Goal: Task Accomplishment & Management: Manage account settings

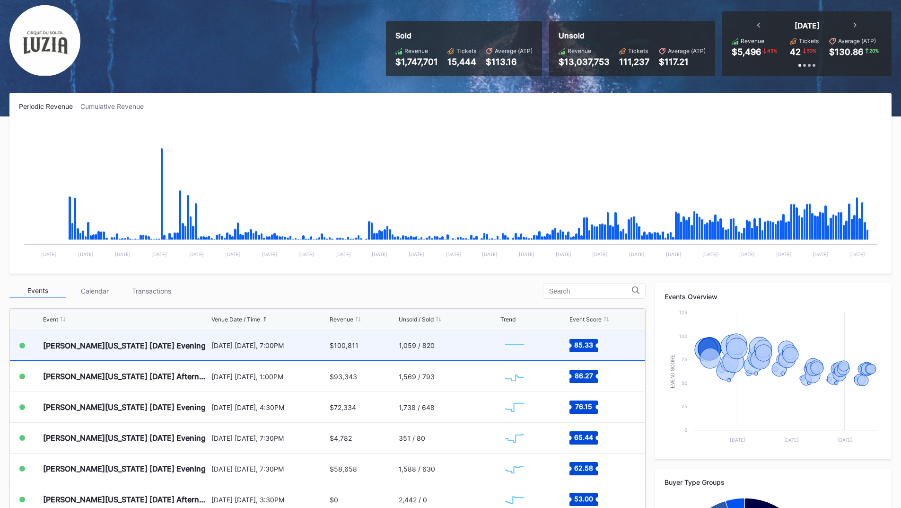
scroll to position [95, 0]
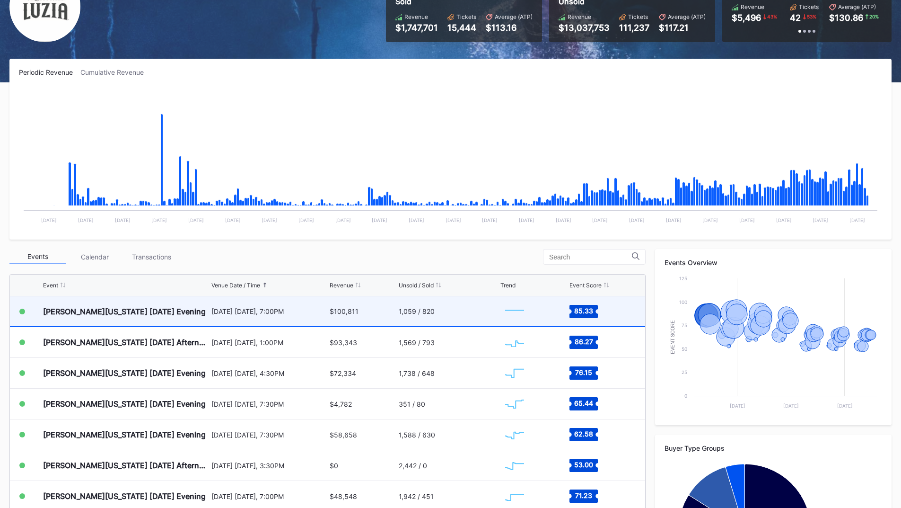
click at [243, 321] on div "[DATE] [DATE], 7:00PM" at bounding box center [270, 311] width 116 height 30
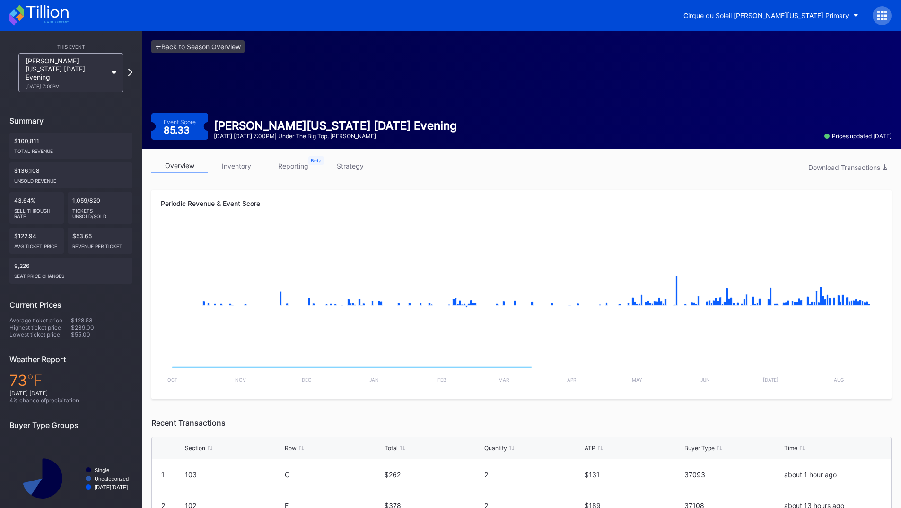
click at [291, 166] on link "reporting" at bounding box center [293, 166] width 57 height 15
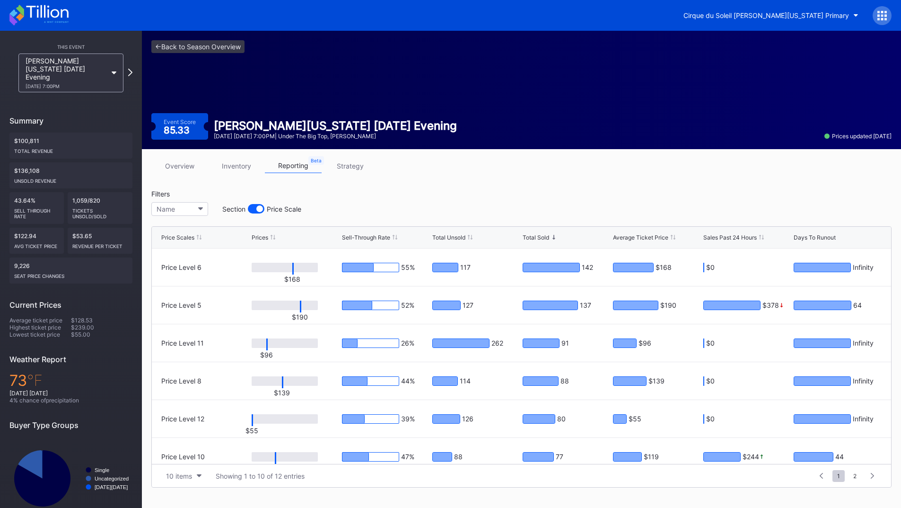
click at [340, 159] on link "strategy" at bounding box center [350, 166] width 57 height 15
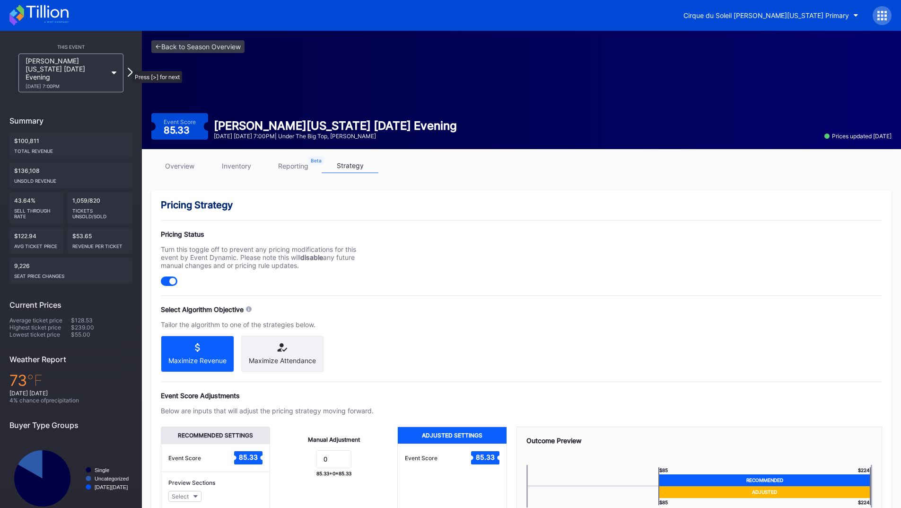
click at [128, 68] on icon at bounding box center [130, 72] width 5 height 9
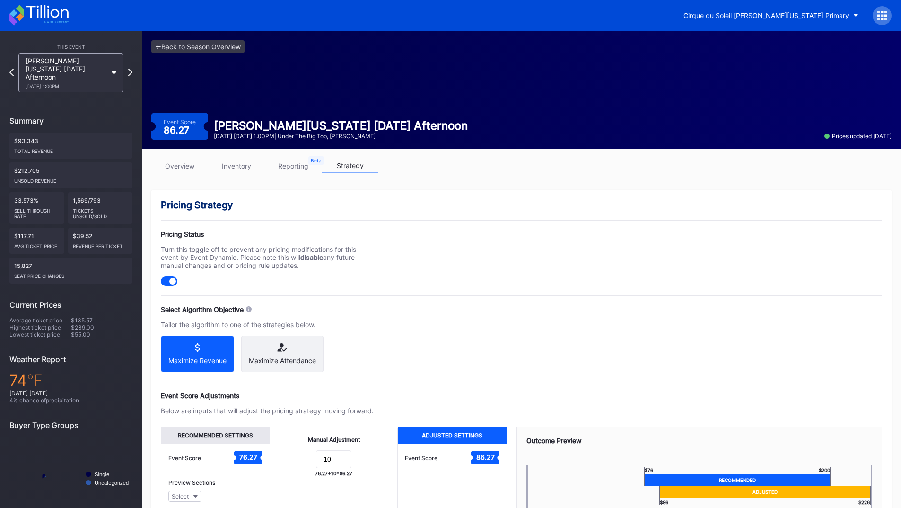
click at [58, 16] on icon at bounding box center [47, 11] width 42 height 13
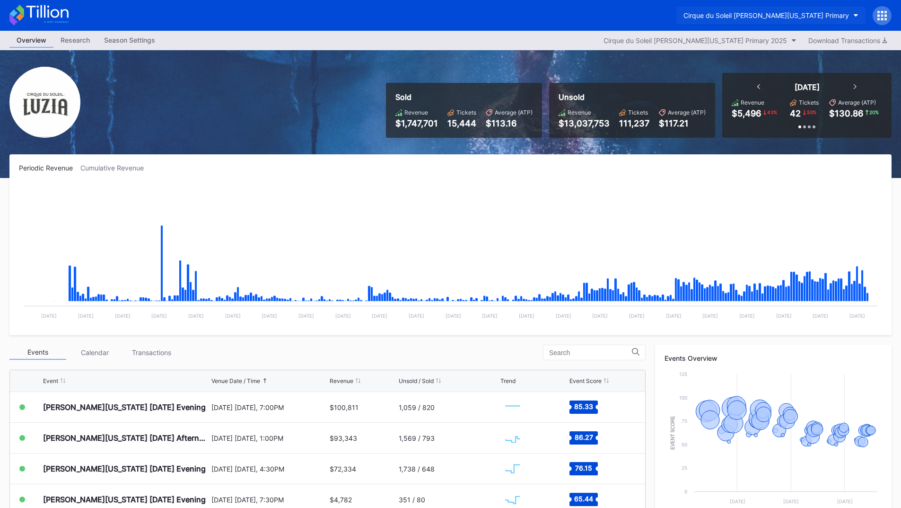
click at [815, 16] on div "Cirque du Soleil [PERSON_NAME][US_STATE] Primary" at bounding box center [767, 15] width 166 height 8
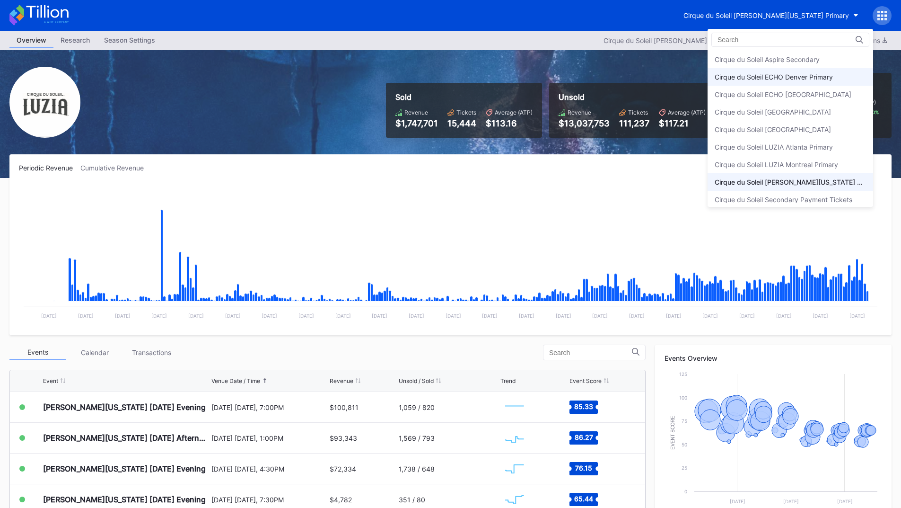
scroll to position [5, 0]
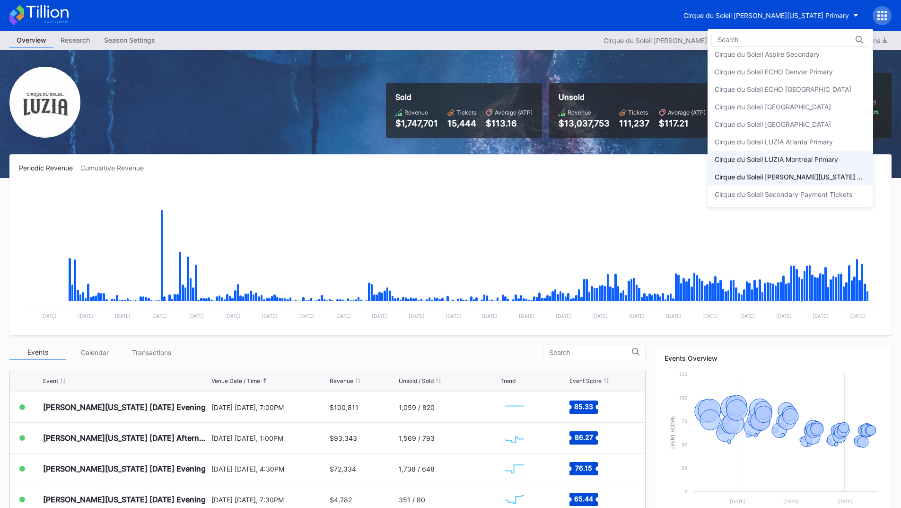
click at [817, 164] on div "Cirque du Soleil LUZIA Montreal Primary" at bounding box center [791, 159] width 166 height 18
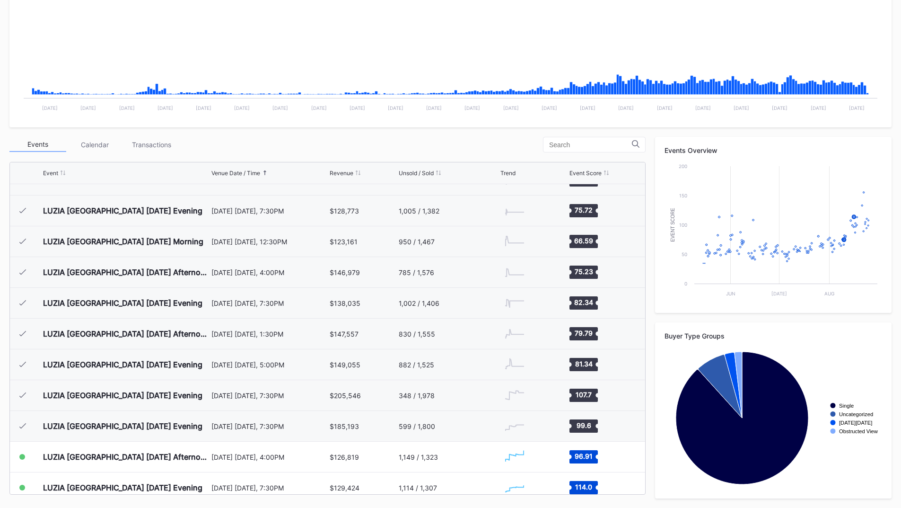
scroll to position [3407, 0]
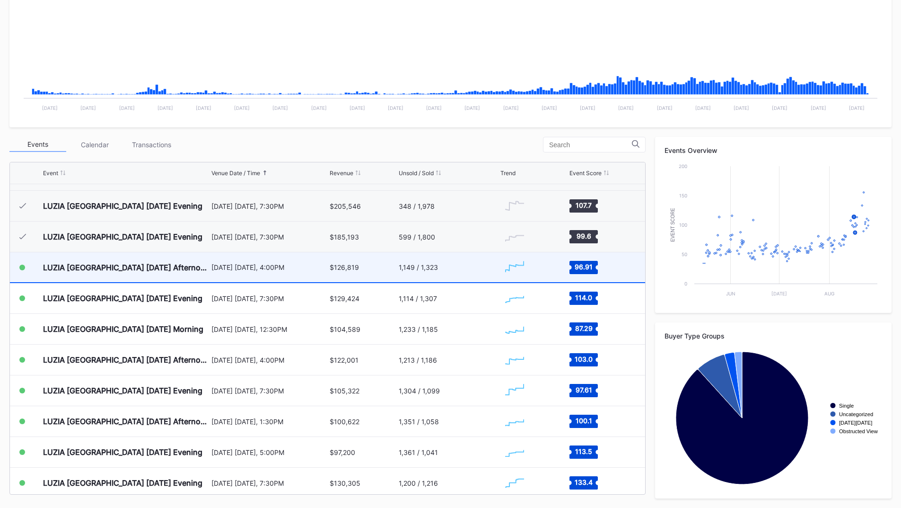
click at [233, 276] on div "[DATE] [DATE], 4:00PM" at bounding box center [270, 267] width 116 height 30
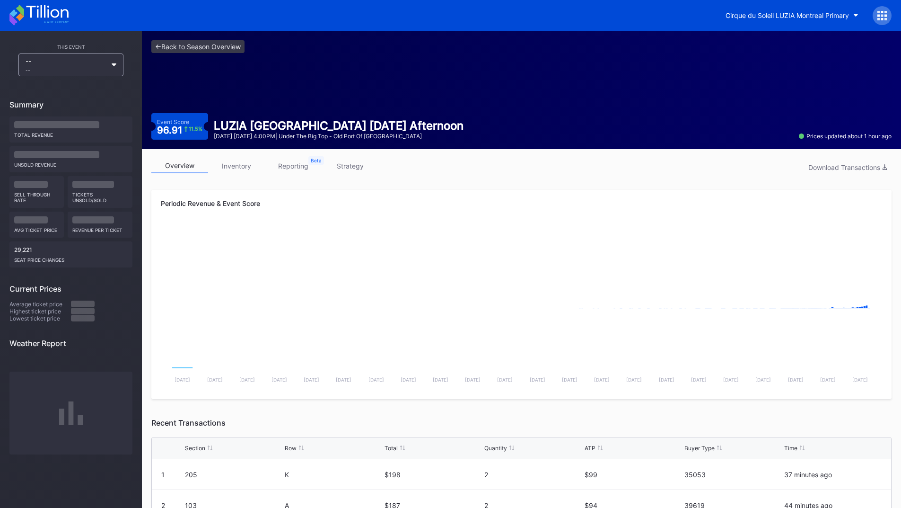
click at [300, 168] on link "reporting" at bounding box center [293, 166] width 57 height 15
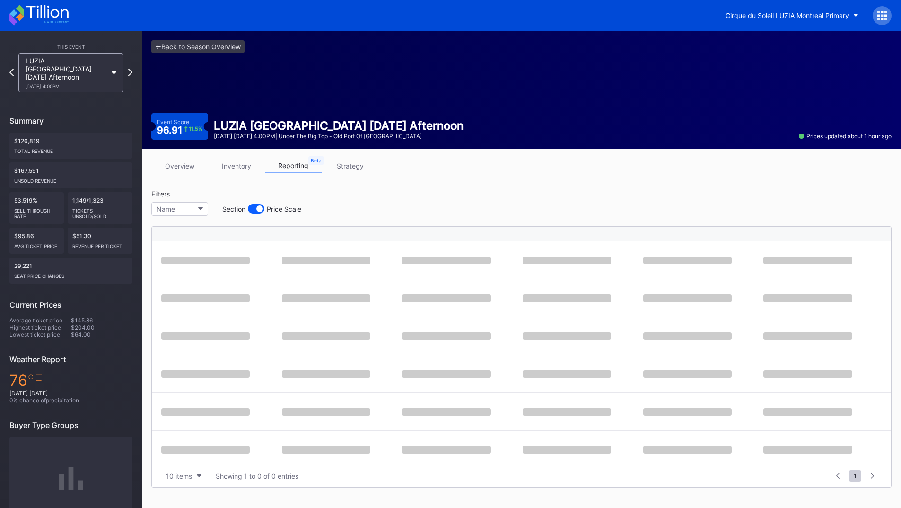
click at [348, 166] on link "strategy" at bounding box center [350, 166] width 57 height 15
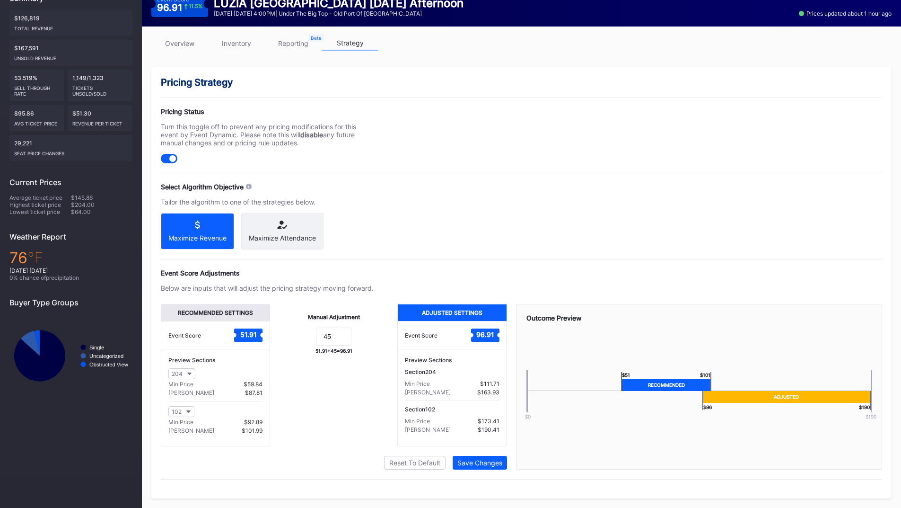
scroll to position [131, 0]
drag, startPoint x: 343, startPoint y: 334, endPoint x: 304, endPoint y: 329, distance: 38.6
click at [305, 329] on form "45" at bounding box center [334, 337] width 108 height 20
type input "35"
click at [494, 464] on div "Save Changes" at bounding box center [480, 463] width 45 height 8
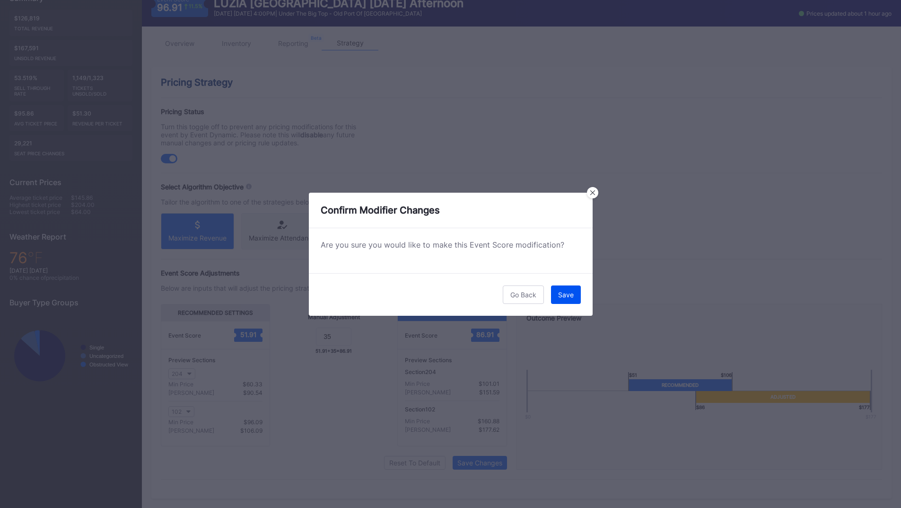
click at [565, 289] on button "Save" at bounding box center [566, 294] width 30 height 18
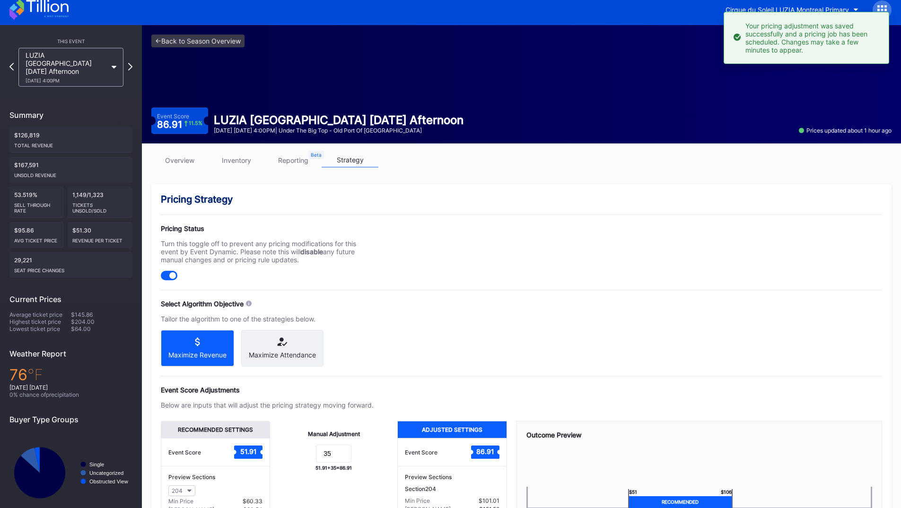
scroll to position [0, 0]
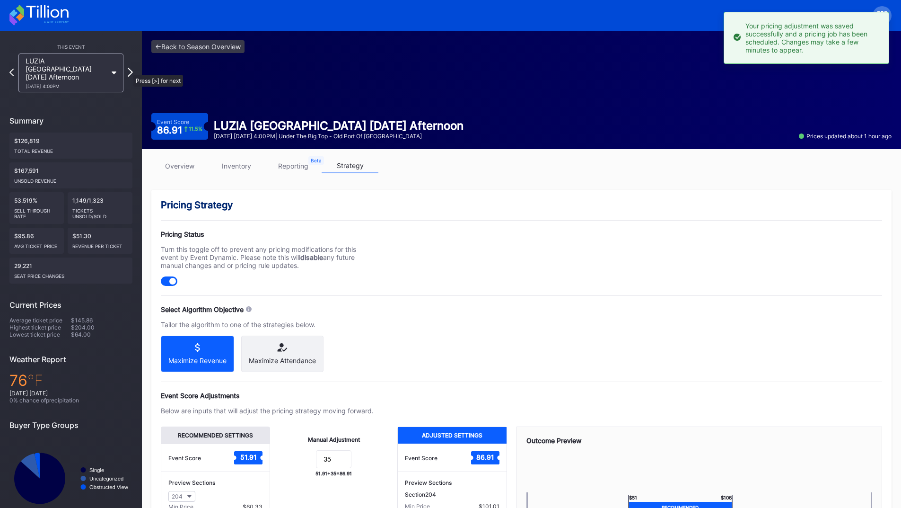
click at [129, 70] on icon at bounding box center [130, 72] width 5 height 9
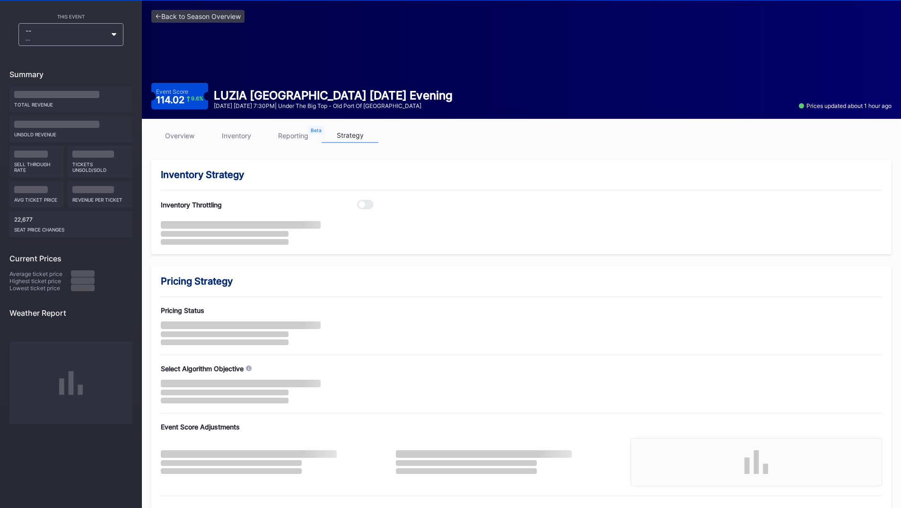
scroll to position [47, 0]
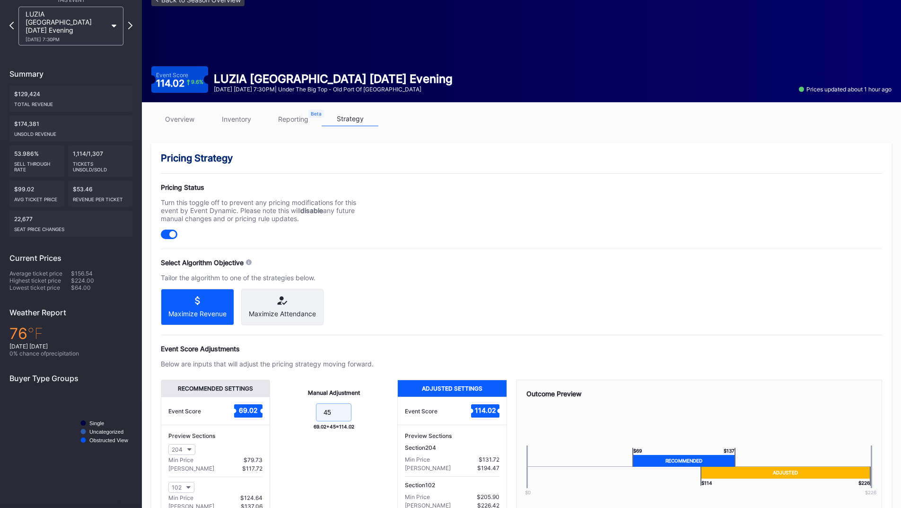
drag, startPoint x: 335, startPoint y: 424, endPoint x: 297, endPoint y: 423, distance: 37.9
click at [297, 423] on form "45" at bounding box center [334, 413] width 108 height 20
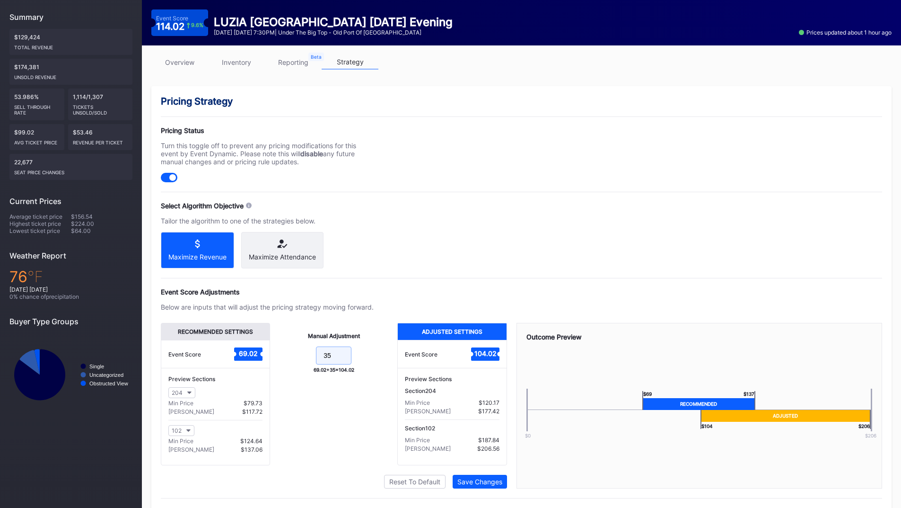
scroll to position [0, 0]
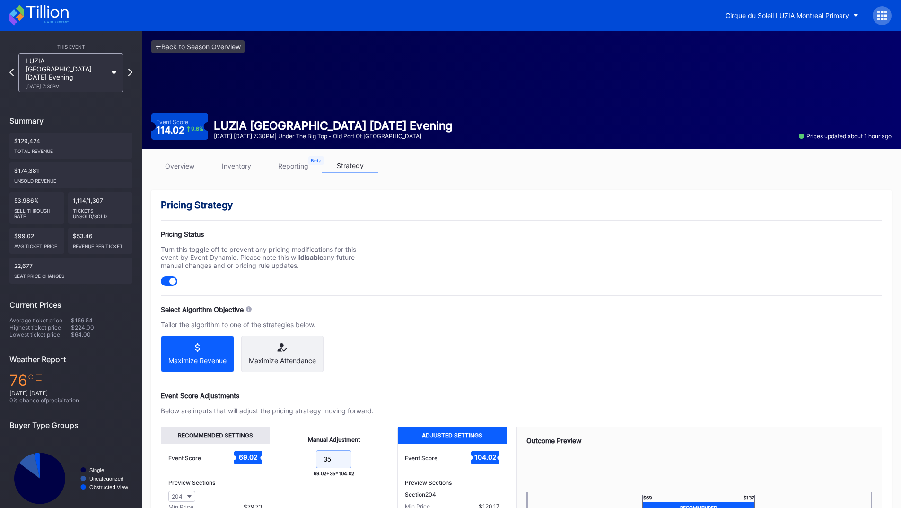
type input "3"
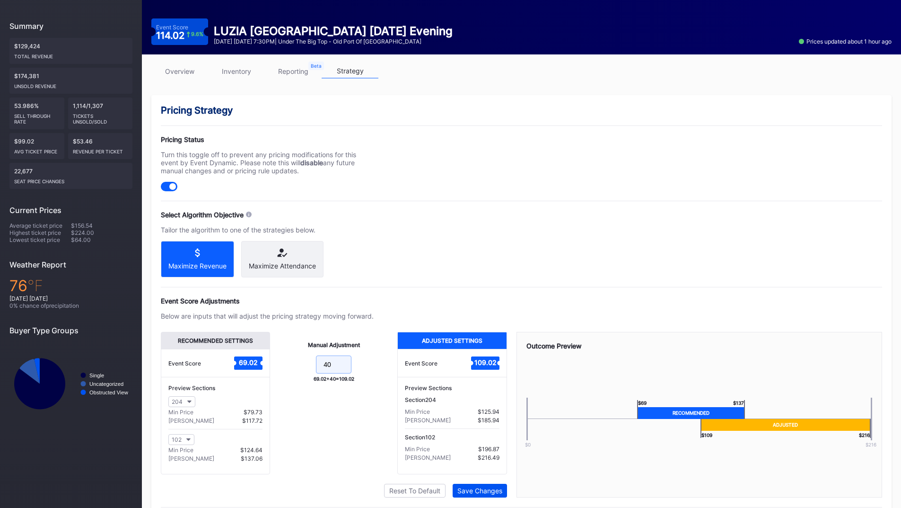
type input "40"
click at [483, 491] on div "Save Changes" at bounding box center [480, 490] width 45 height 8
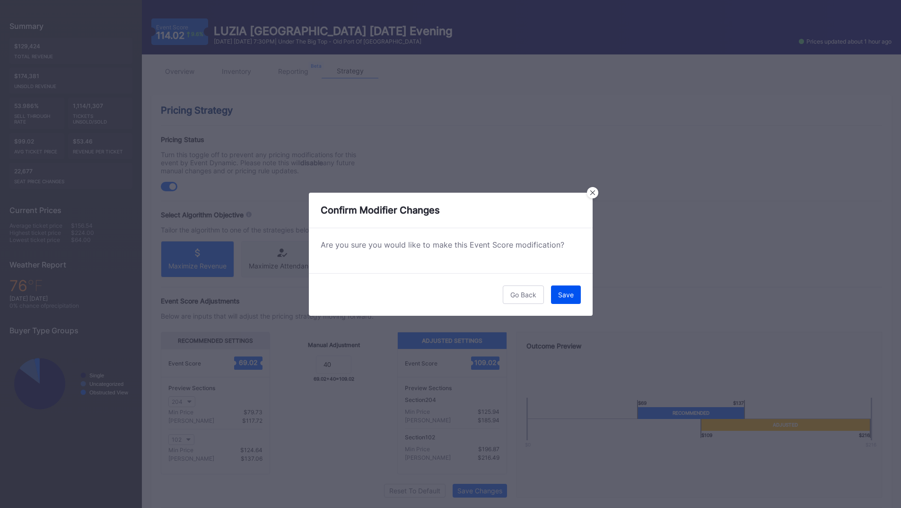
click at [568, 290] on button "Save" at bounding box center [566, 294] width 30 height 18
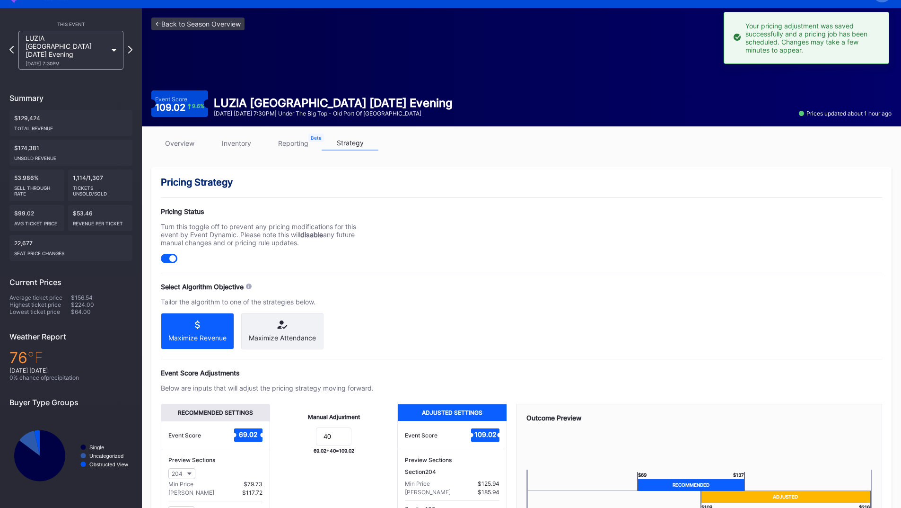
scroll to position [0, 0]
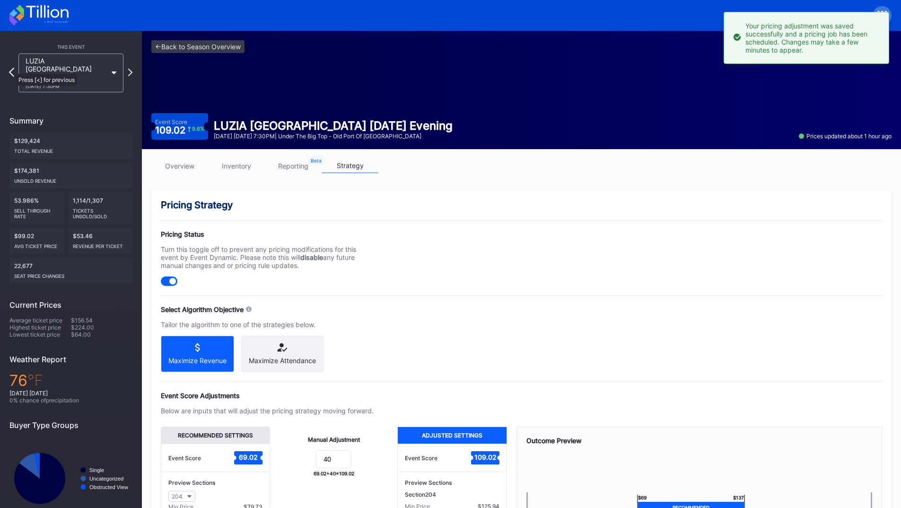
click at [10, 69] on icon at bounding box center [11, 72] width 5 height 9
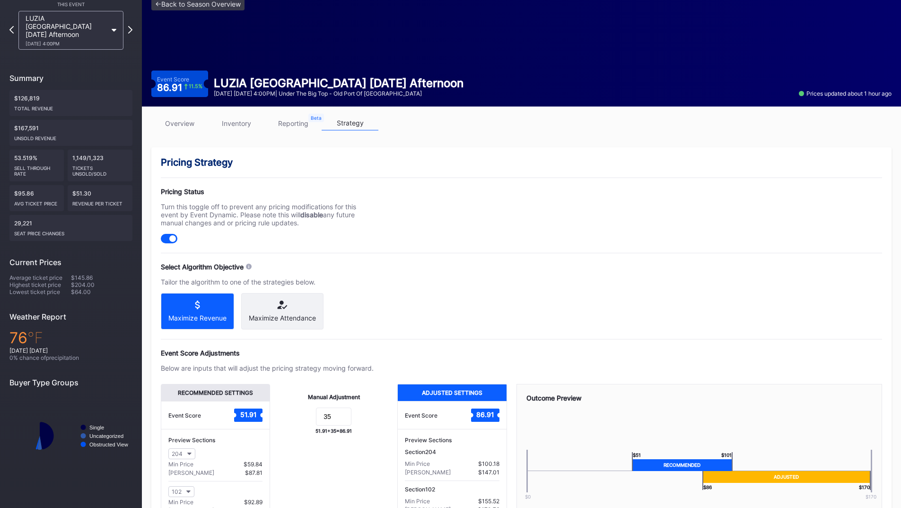
scroll to position [95, 0]
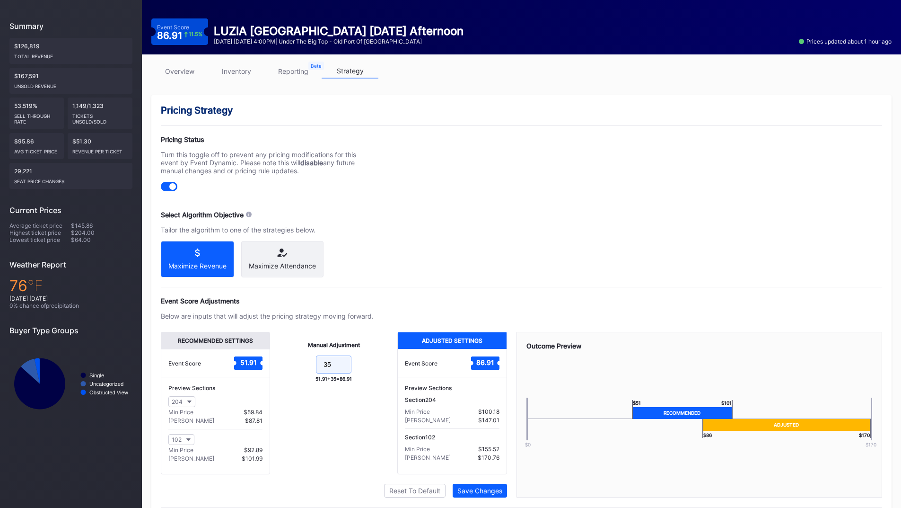
drag, startPoint x: 291, startPoint y: 371, endPoint x: 287, endPoint y: 370, distance: 4.8
click at [287, 370] on form "35" at bounding box center [334, 365] width 108 height 20
type input "40"
click at [464, 491] on div "Save Changes" at bounding box center [480, 490] width 45 height 8
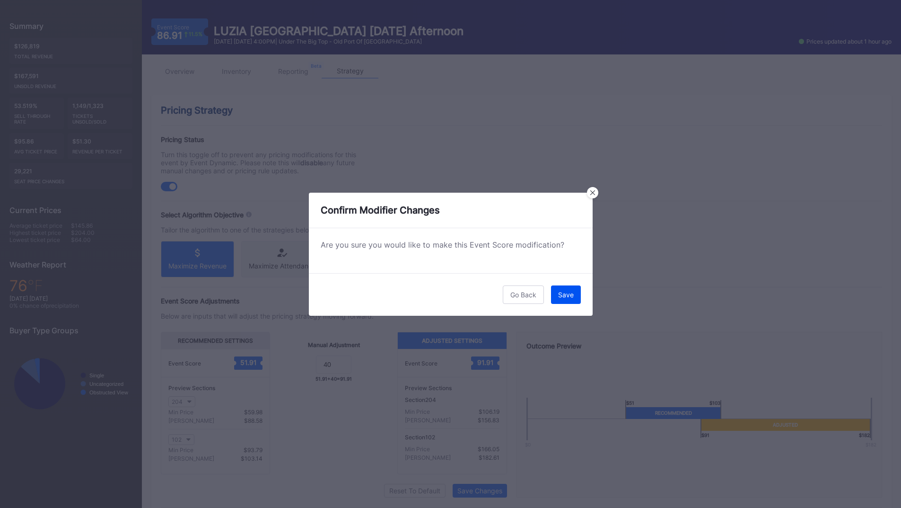
click at [565, 294] on div "Save" at bounding box center [566, 295] width 16 height 8
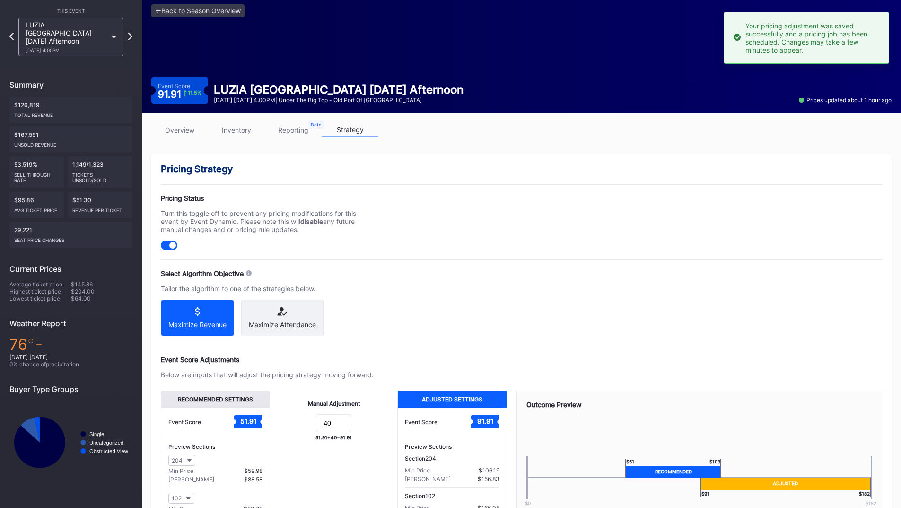
scroll to position [0, 0]
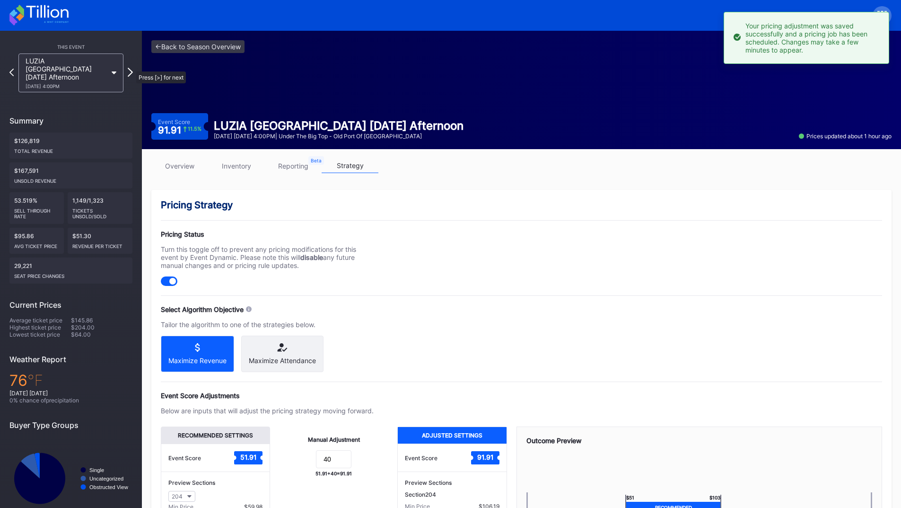
click at [131, 68] on icon at bounding box center [130, 72] width 5 height 9
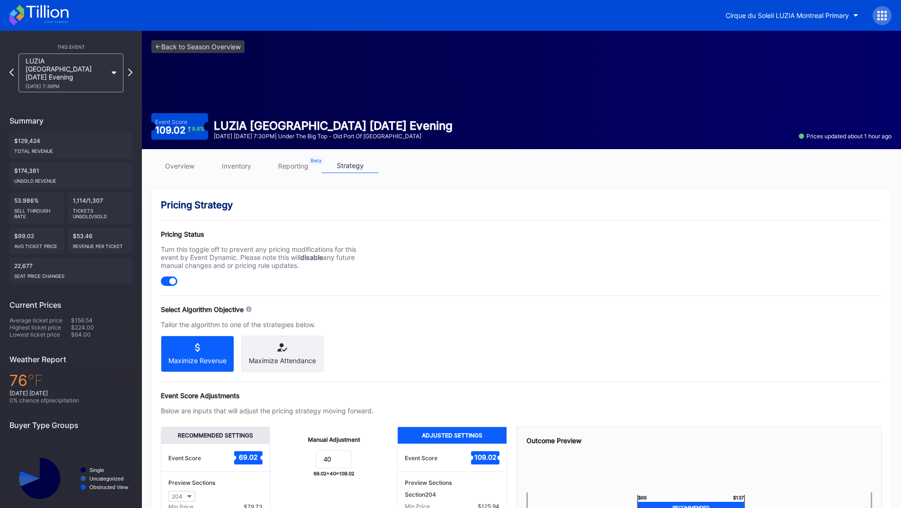
click at [131, 69] on icon at bounding box center [130, 73] width 4 height 8
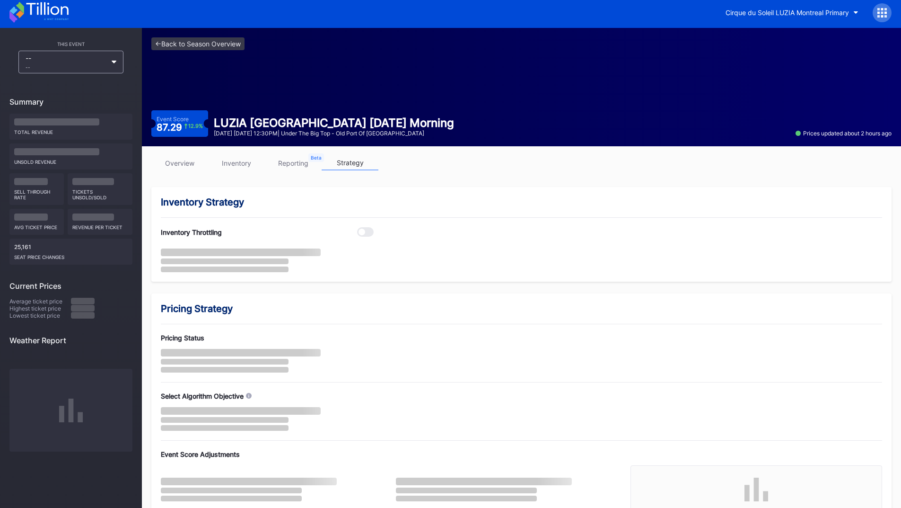
scroll to position [47, 0]
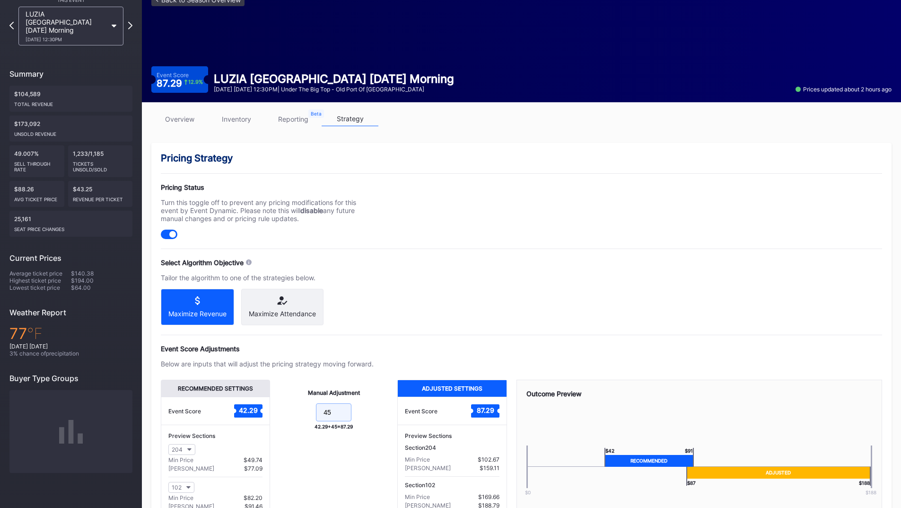
drag, startPoint x: 343, startPoint y: 424, endPoint x: 296, endPoint y: 420, distance: 47.1
click at [296, 420] on form "45" at bounding box center [334, 413] width 108 height 20
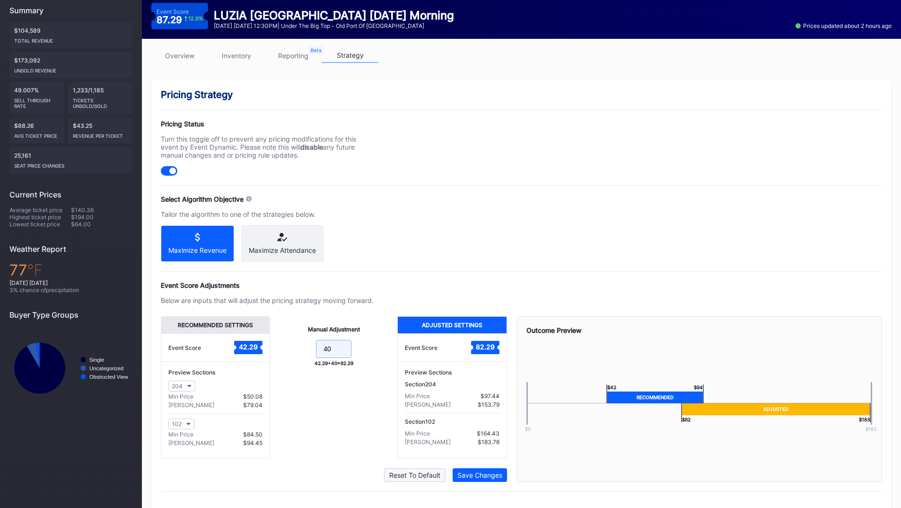
scroll to position [131, 0]
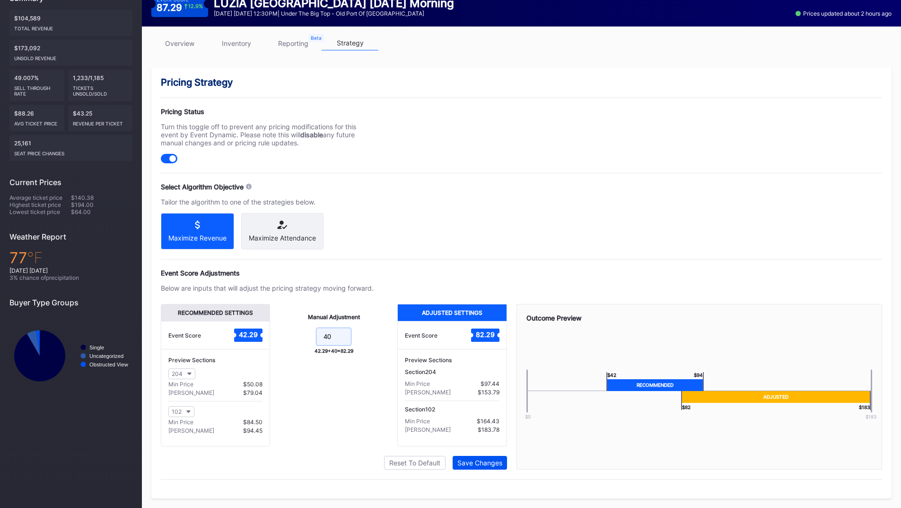
type input "40"
click at [483, 464] on div "Save Changes" at bounding box center [480, 463] width 45 height 8
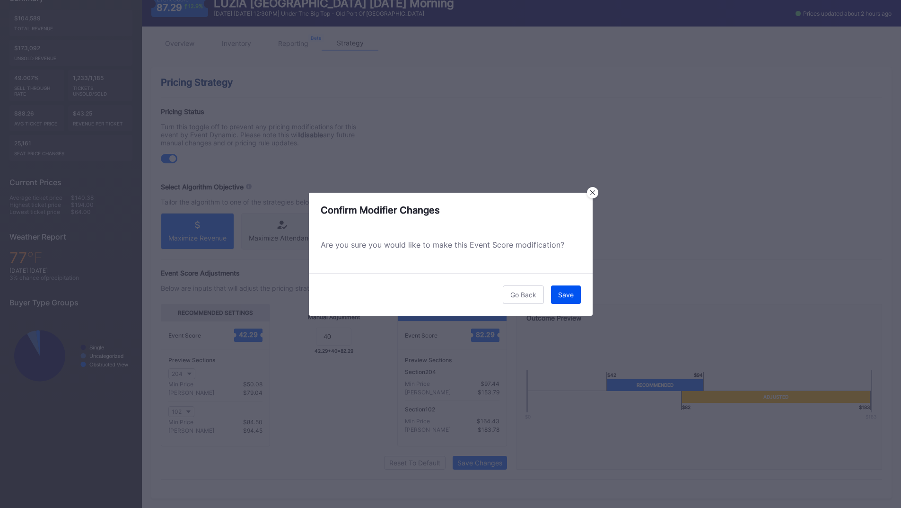
click at [556, 291] on button "Save" at bounding box center [566, 294] width 30 height 18
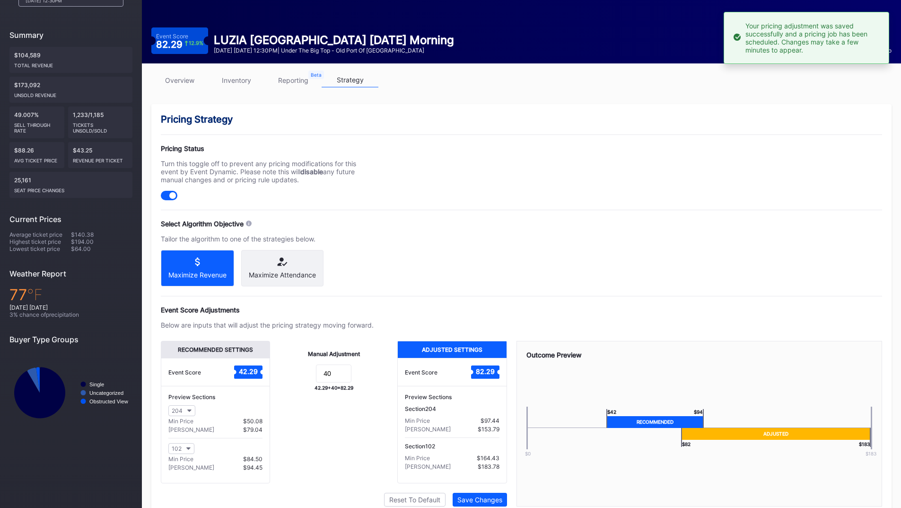
scroll to position [0, 0]
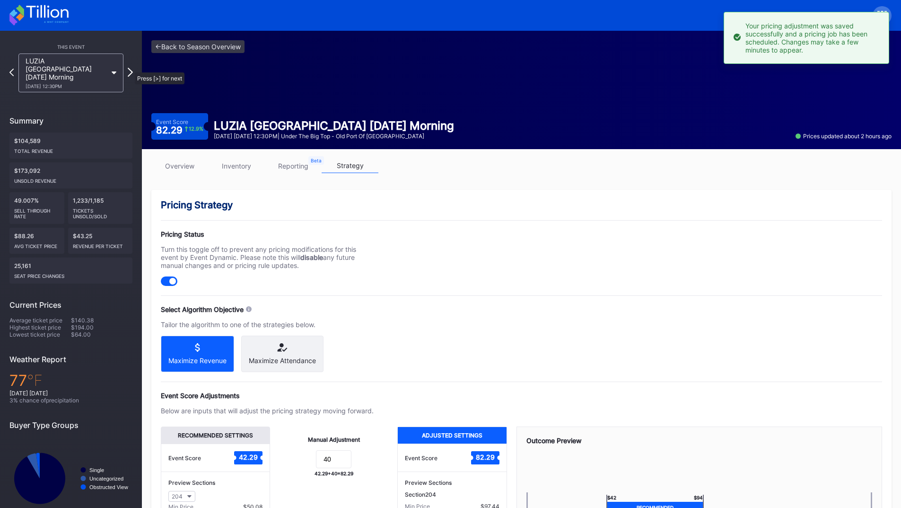
click at [130, 68] on icon at bounding box center [130, 72] width 5 height 9
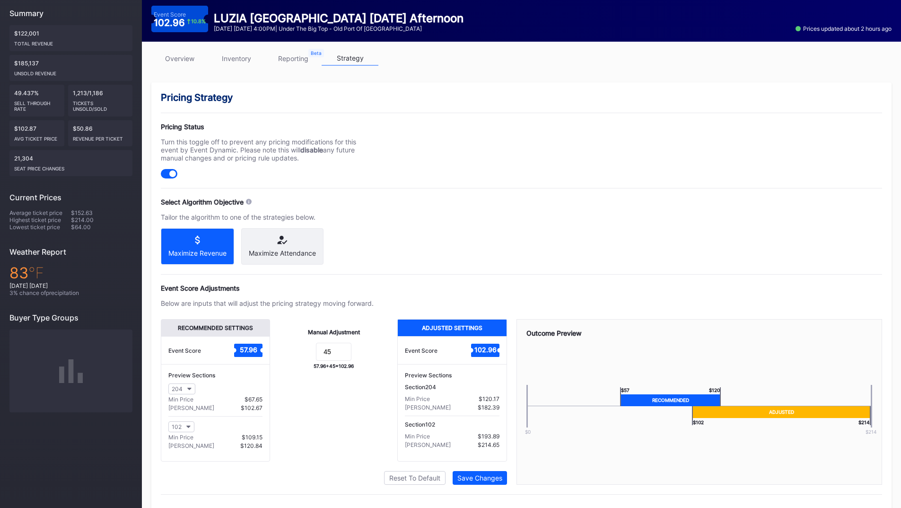
scroll to position [131, 0]
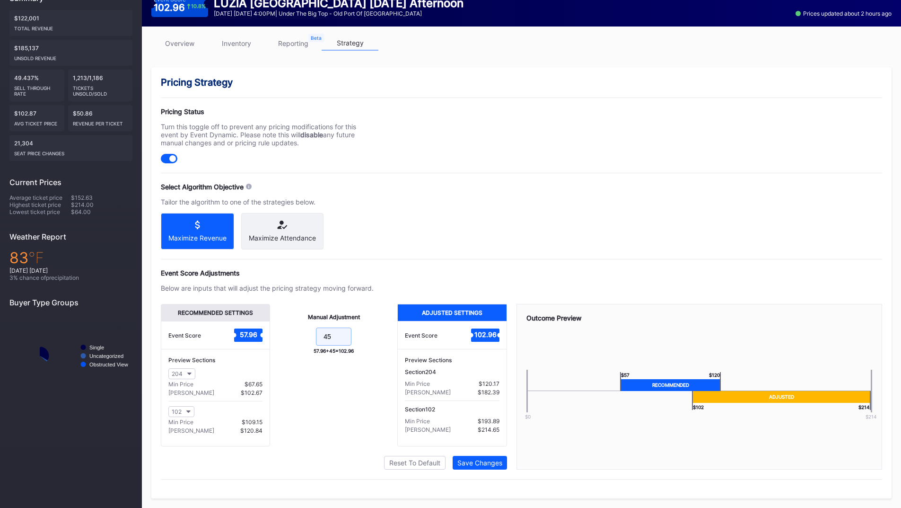
drag, startPoint x: 337, startPoint y: 339, endPoint x: 291, endPoint y: 340, distance: 46.4
click at [292, 339] on form "45" at bounding box center [334, 337] width 108 height 20
type input "40"
click at [491, 458] on button "Save Changes" at bounding box center [480, 463] width 54 height 14
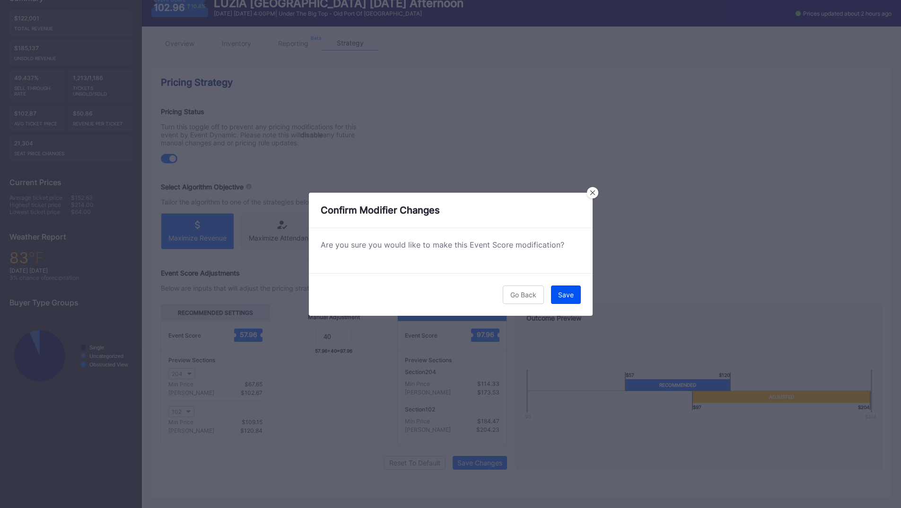
click at [566, 300] on button "Save" at bounding box center [566, 294] width 30 height 18
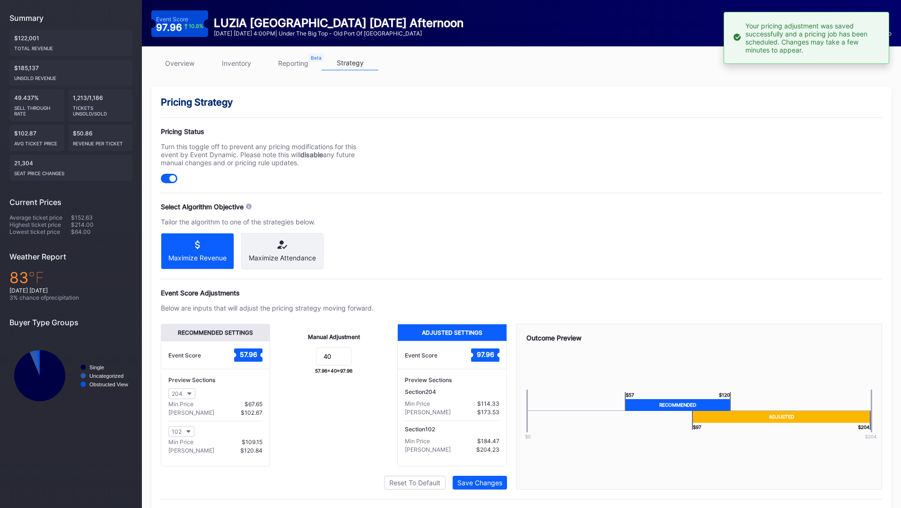
scroll to position [36, 0]
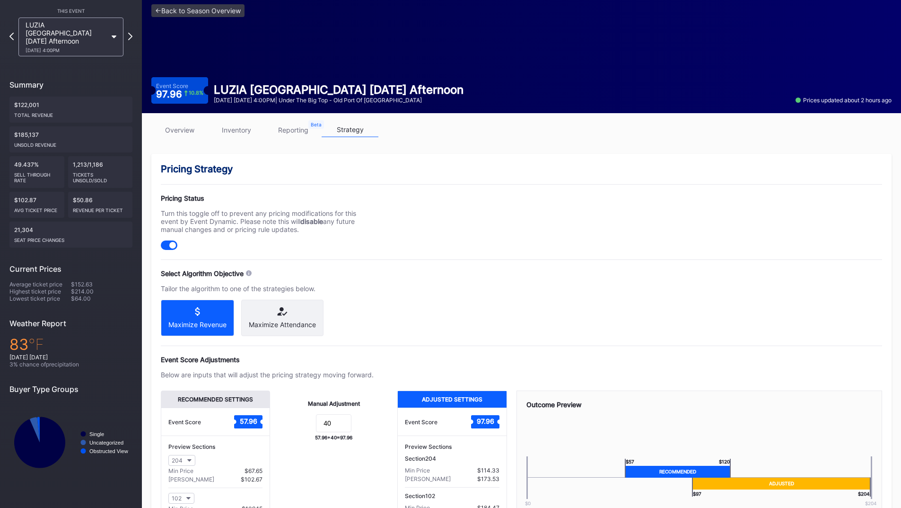
click at [393, 237] on div "Pricing Status Turn this toggle off to prevent any pricing modifications for th…" at bounding box center [522, 222] width 722 height 56
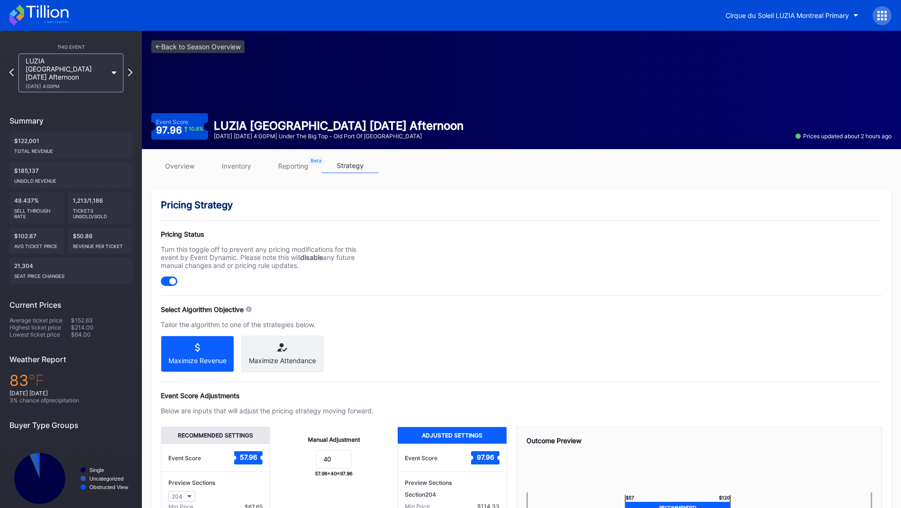
scroll to position [131, 0]
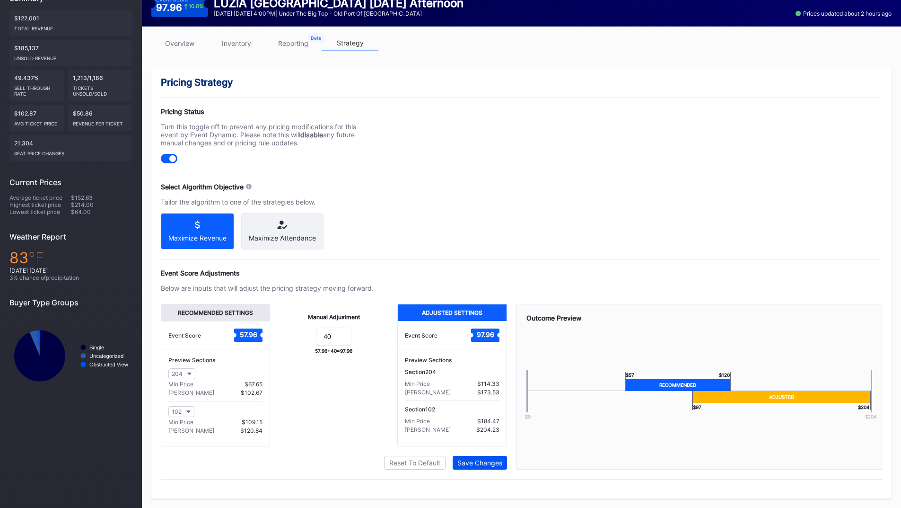
click at [474, 459] on div "Save Changes" at bounding box center [480, 463] width 45 height 8
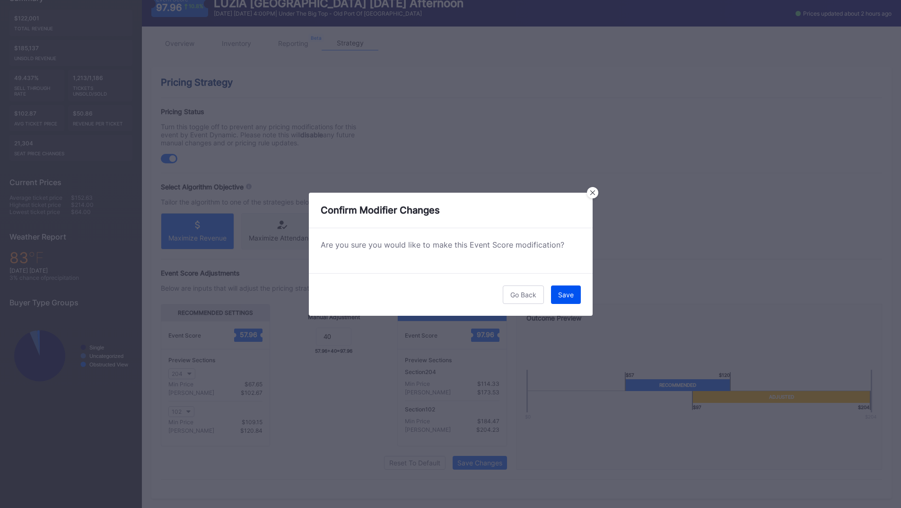
click at [565, 291] on div "Save" at bounding box center [566, 295] width 16 height 8
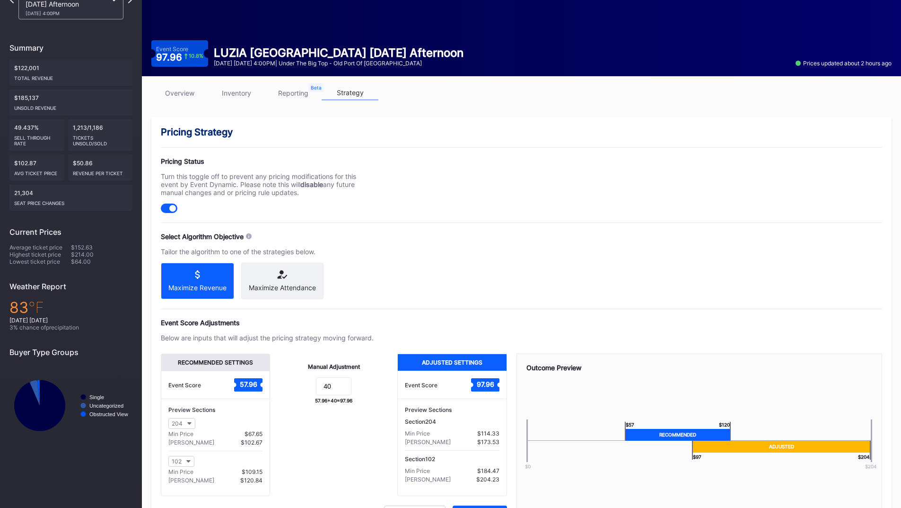
scroll to position [36, 0]
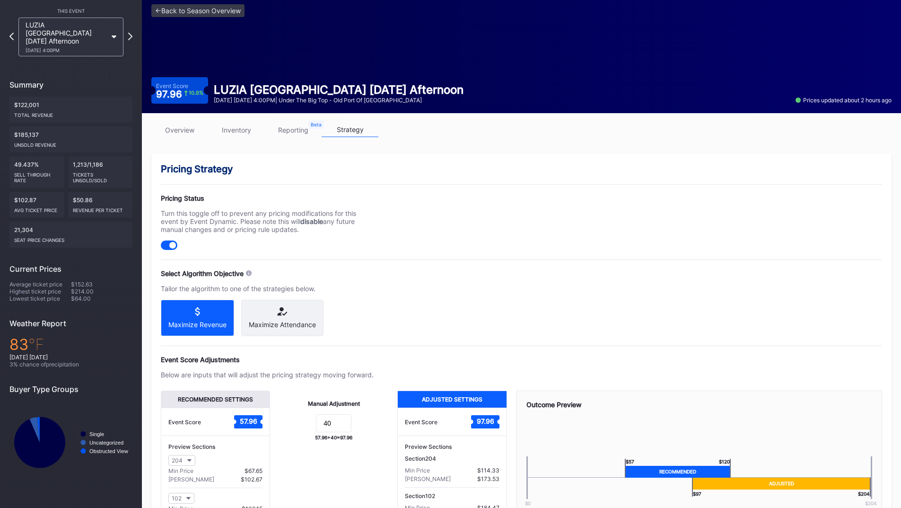
click at [126, 31] on div "LUZIA [GEOGRAPHIC_DATA] [DATE] Afternoon [DATE] 4:00PM" at bounding box center [71, 37] width 115 height 39
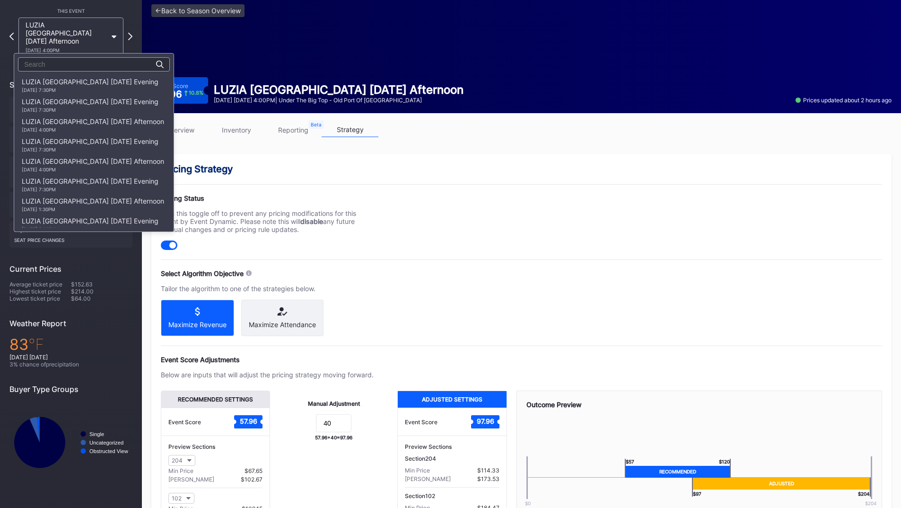
scroll to position [2305, 0]
drag, startPoint x: 311, startPoint y: 168, endPoint x: 198, endPoint y: 98, distance: 132.8
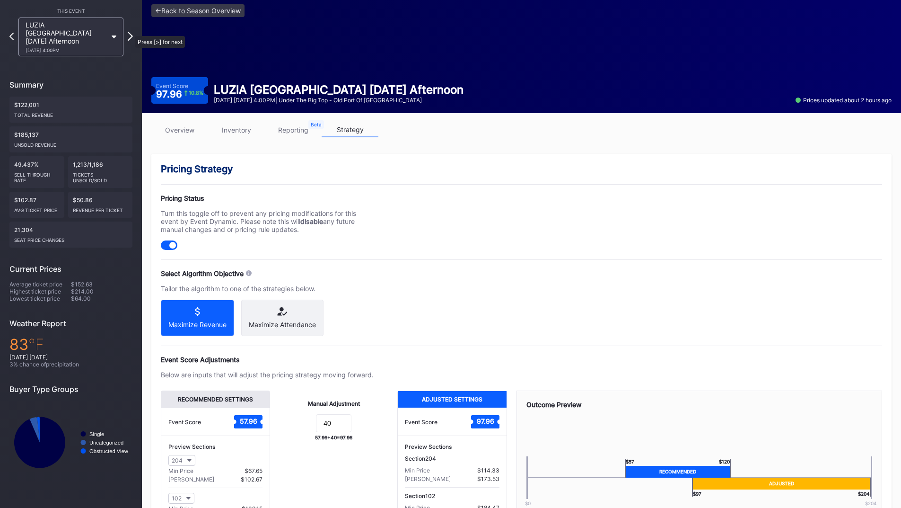
click at [131, 32] on icon at bounding box center [130, 36] width 5 height 9
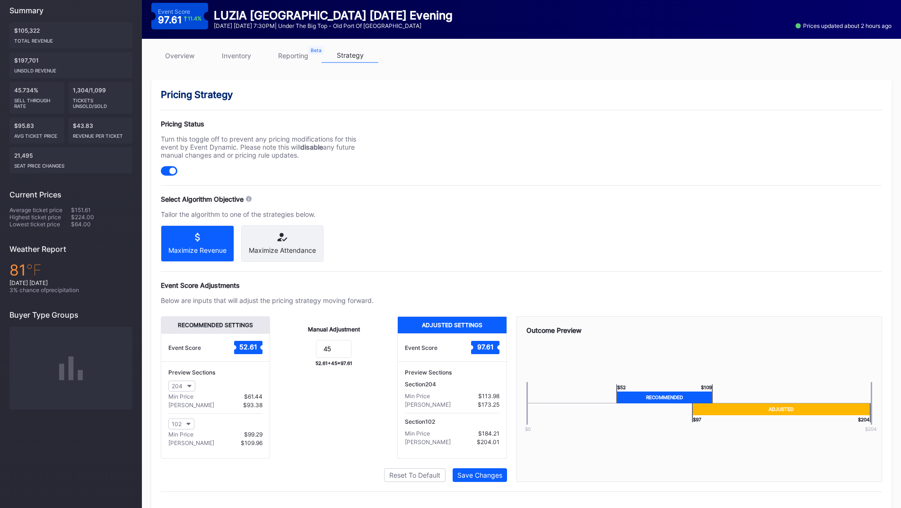
scroll to position [131, 0]
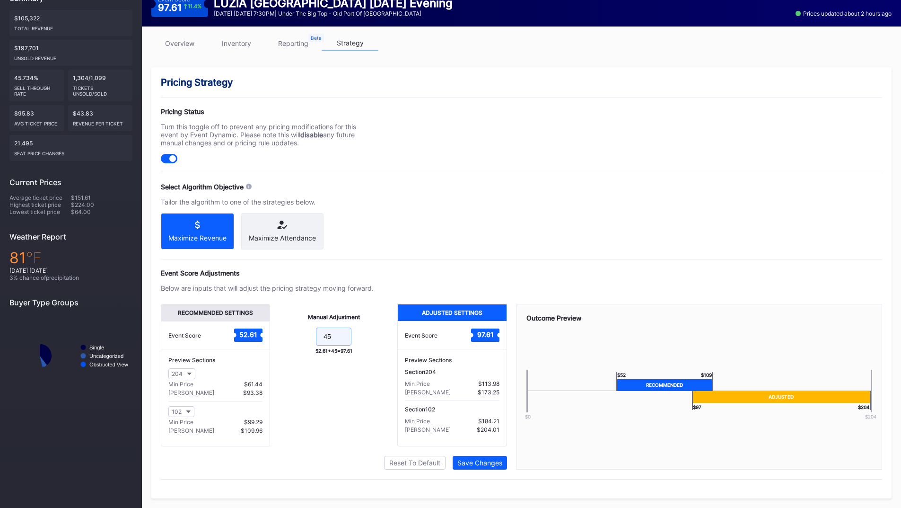
drag, startPoint x: 343, startPoint y: 330, endPoint x: 320, endPoint y: 298, distance: 39.4
click at [298, 332] on form "45" at bounding box center [334, 337] width 108 height 20
type input "40"
click at [480, 461] on div "Save Changes" at bounding box center [480, 463] width 45 height 8
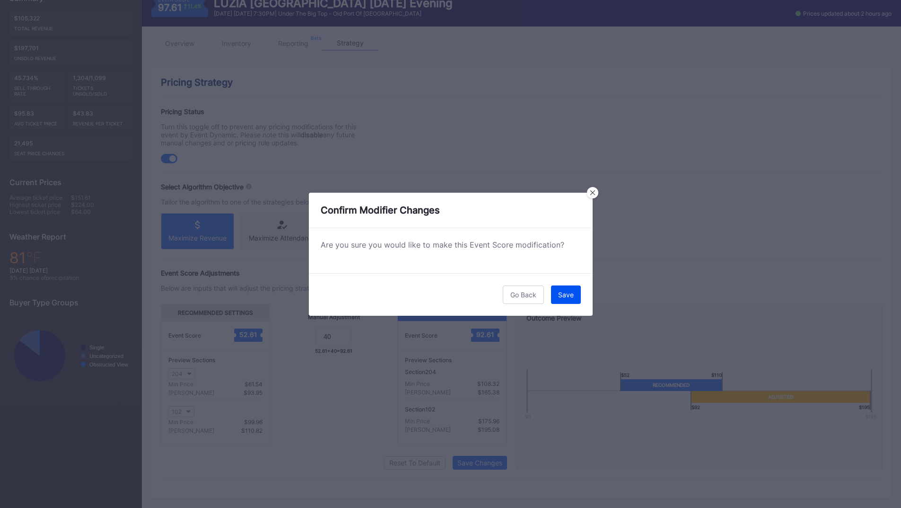
click at [575, 297] on button "Save" at bounding box center [566, 294] width 30 height 18
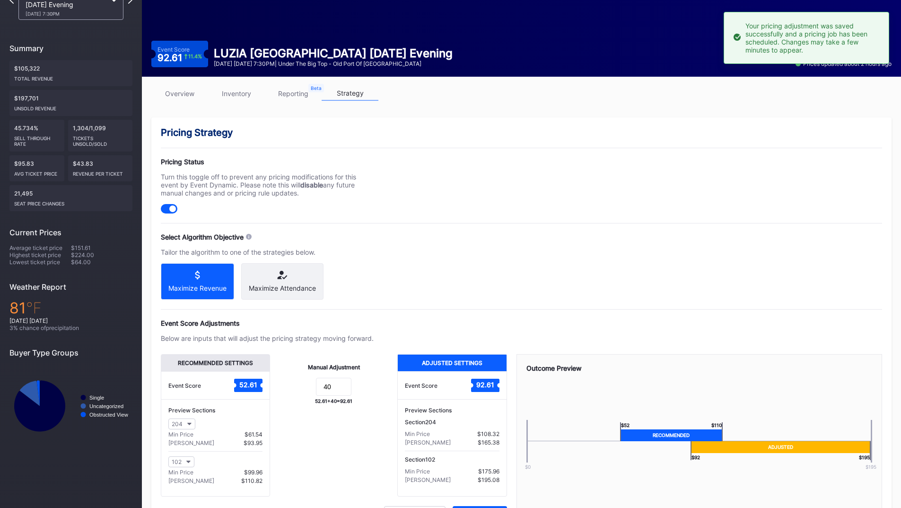
scroll to position [36, 0]
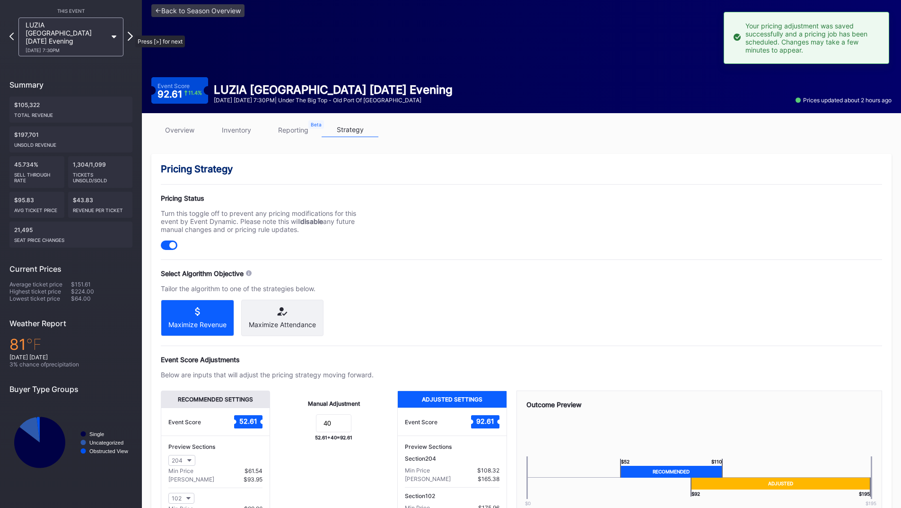
click at [131, 32] on icon at bounding box center [130, 36] width 5 height 9
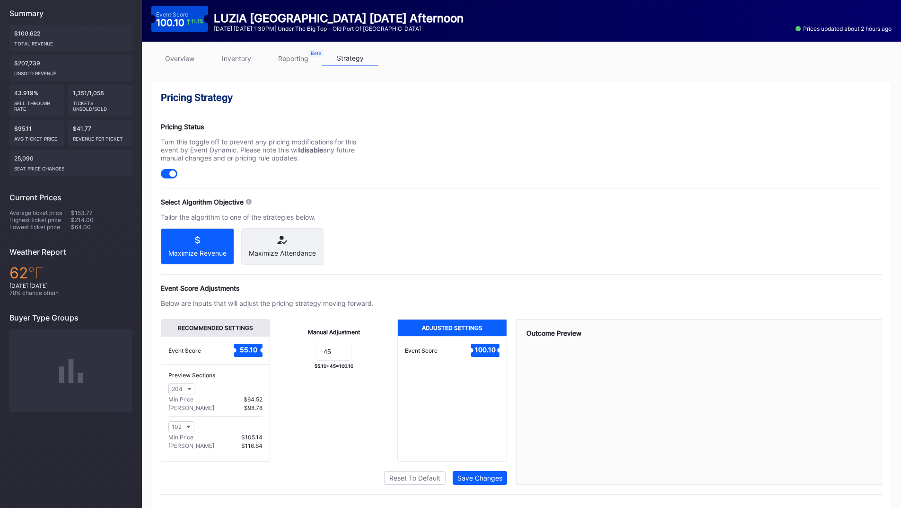
scroll to position [131, 0]
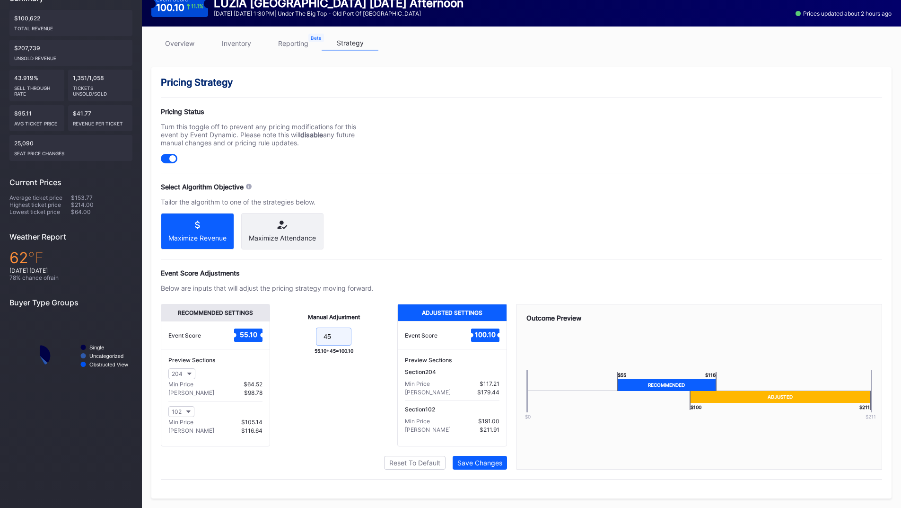
drag, startPoint x: 335, startPoint y: 338, endPoint x: 296, endPoint y: 343, distance: 39.1
click at [296, 343] on form "45" at bounding box center [334, 337] width 108 height 20
type input "40"
click at [487, 463] on div "Save Changes" at bounding box center [480, 463] width 45 height 8
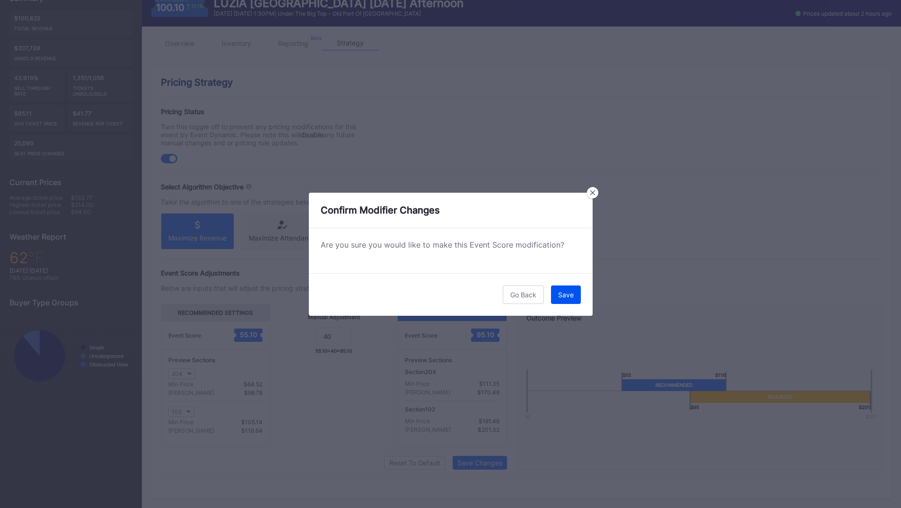
click at [567, 293] on div "Save" at bounding box center [566, 295] width 16 height 8
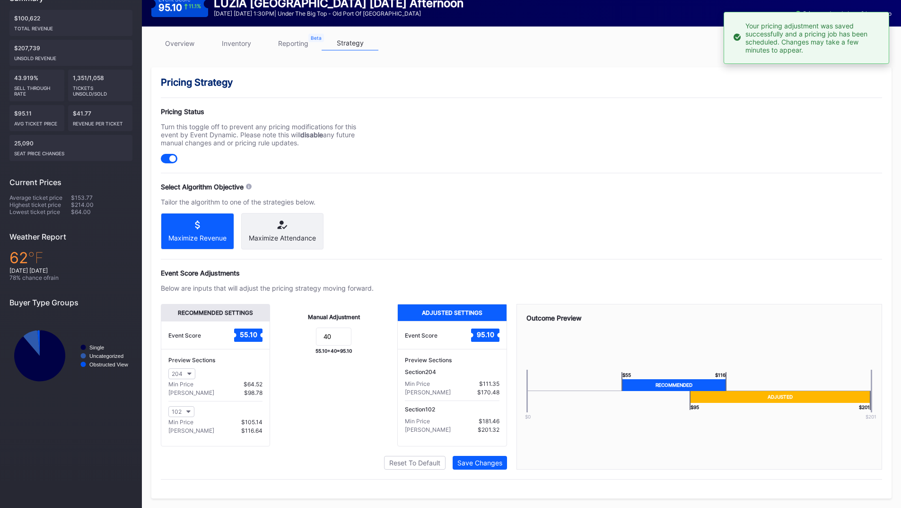
scroll to position [36, 0]
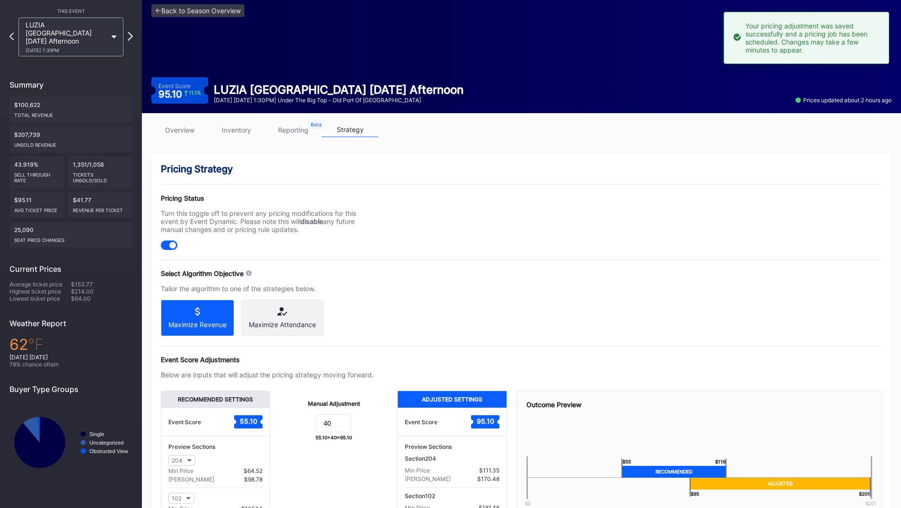
click at [132, 32] on icon at bounding box center [130, 36] width 5 height 9
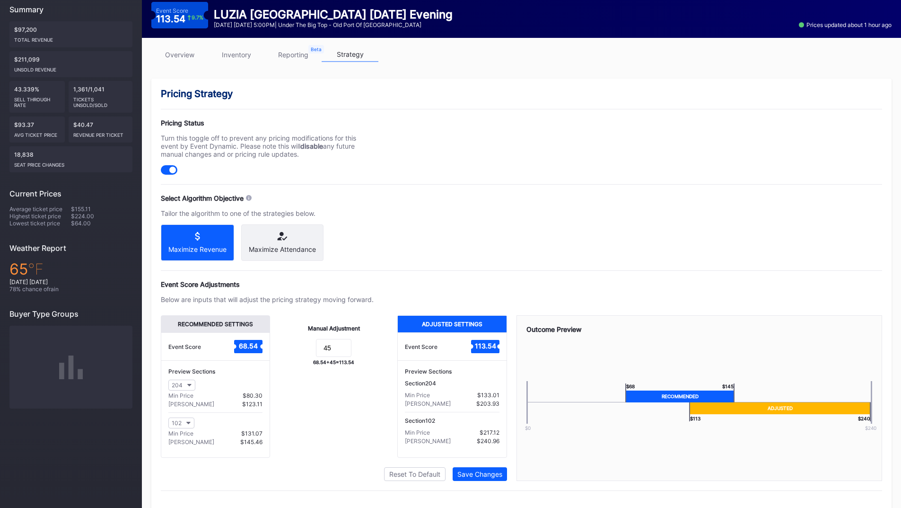
scroll to position [131, 0]
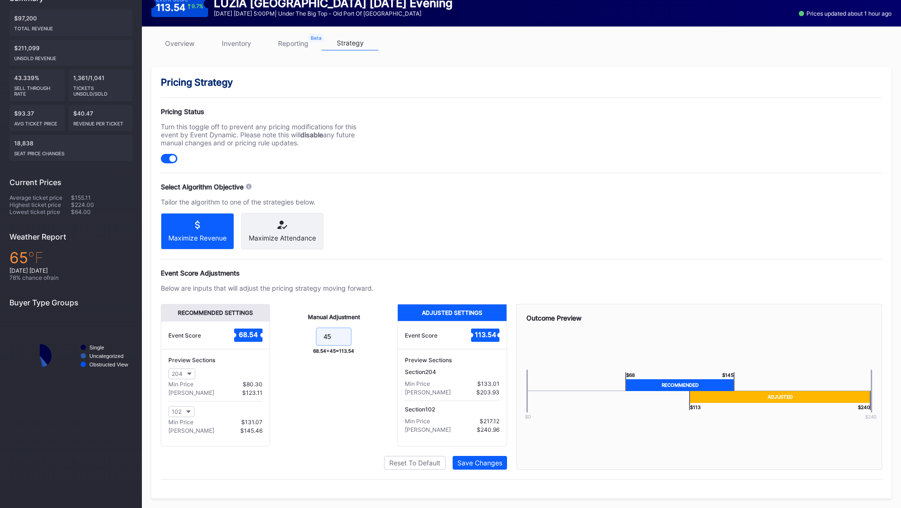
drag, startPoint x: 335, startPoint y: 338, endPoint x: 275, endPoint y: 336, distance: 59.2
click at [285, 337] on form "45" at bounding box center [334, 337] width 108 height 20
type input "40"
click at [468, 460] on div "Save Changes" at bounding box center [480, 463] width 45 height 8
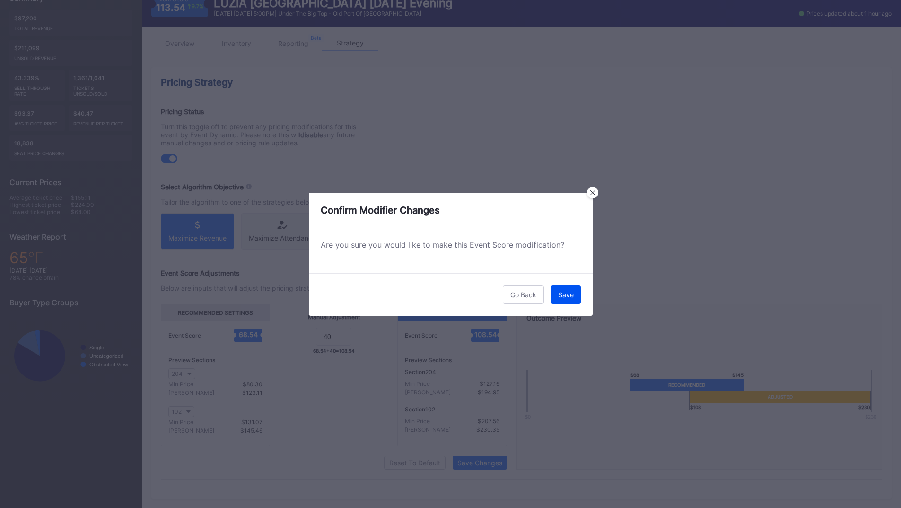
click at [558, 290] on button "Save" at bounding box center [566, 294] width 30 height 18
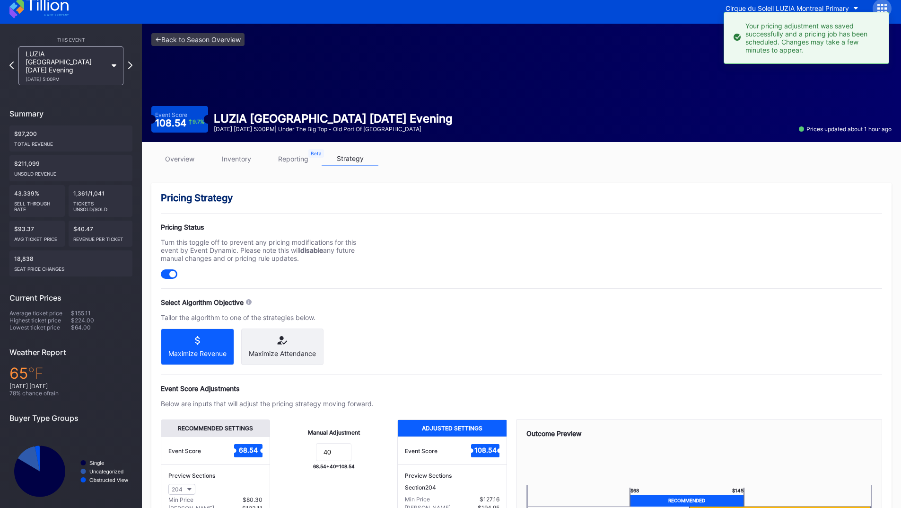
scroll to position [0, 0]
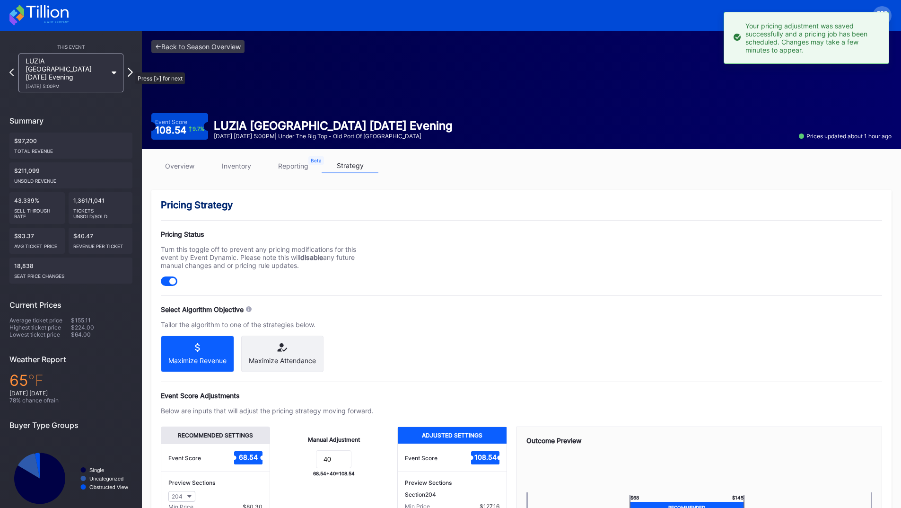
click at [131, 68] on icon at bounding box center [130, 72] width 5 height 9
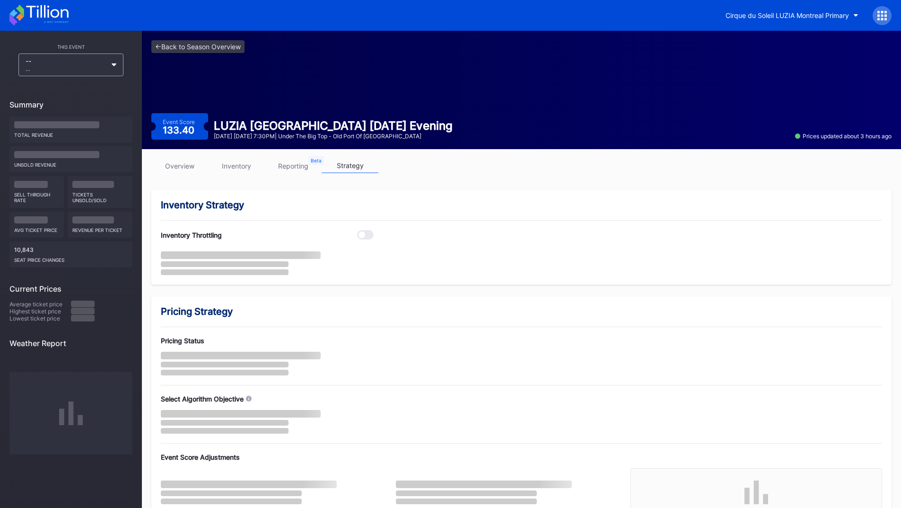
click at [47, 16] on icon at bounding box center [38, 15] width 59 height 21
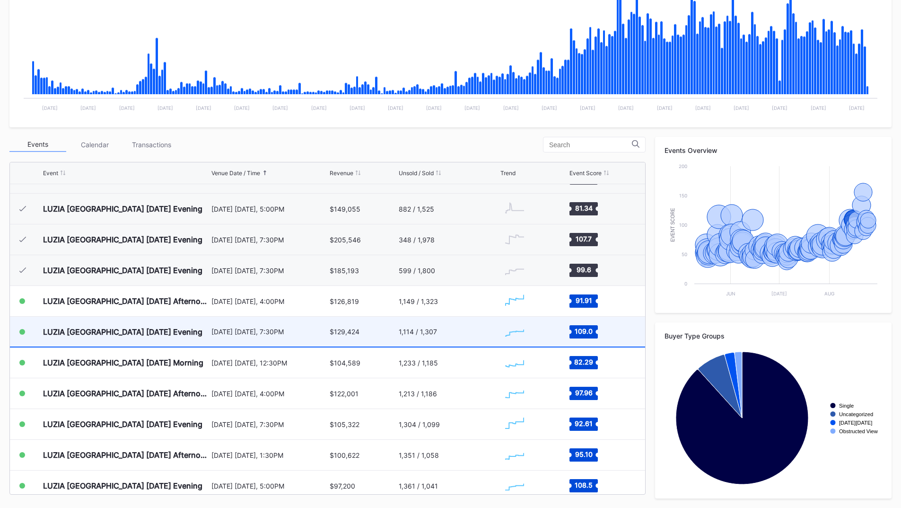
scroll to position [3468, 0]
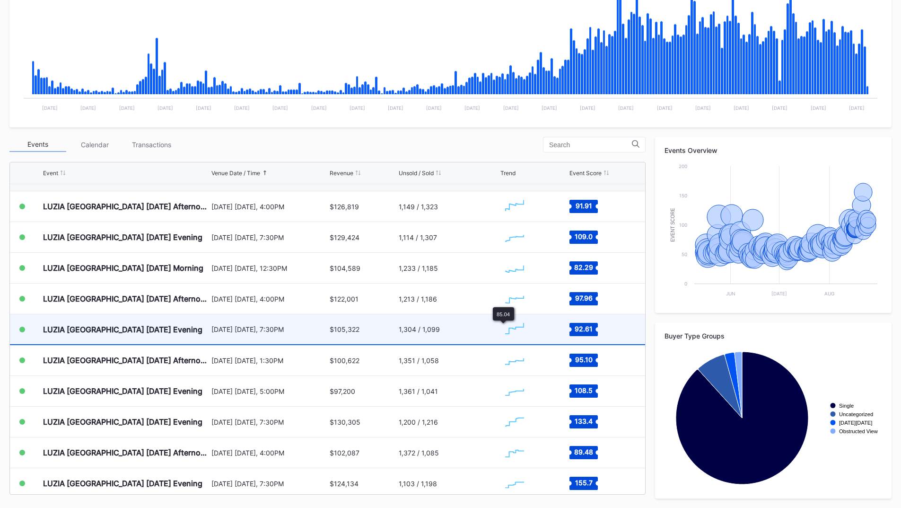
click at [480, 326] on div "1,304 / 1,099" at bounding box center [449, 329] width 100 height 30
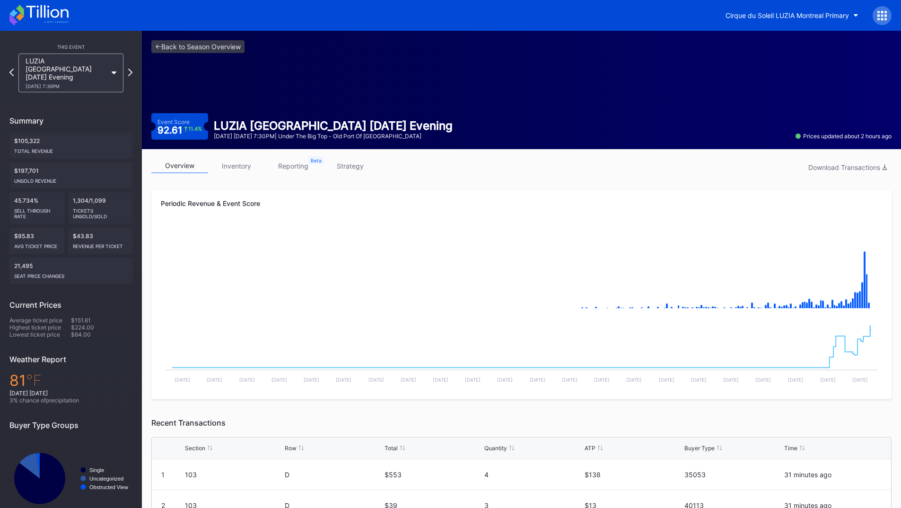
click at [37, 18] on icon at bounding box center [38, 15] width 59 height 21
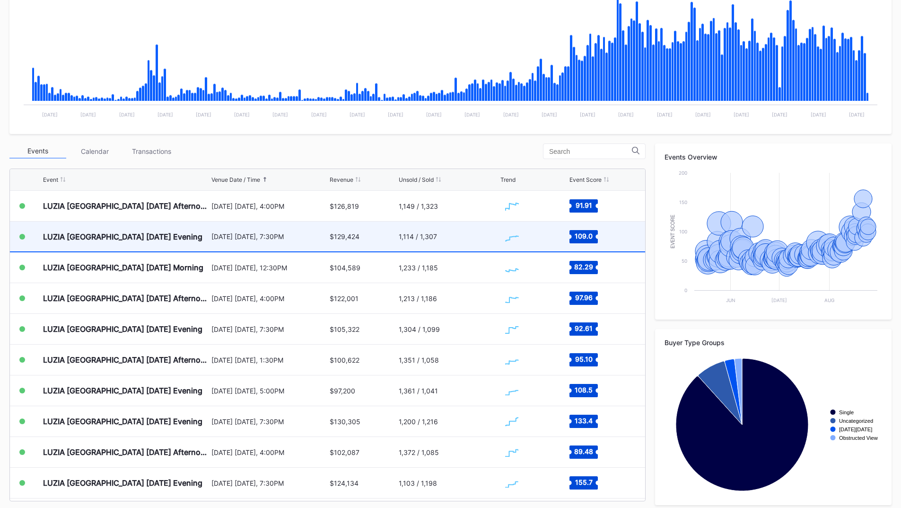
scroll to position [208, 0]
